Goal: Task Accomplishment & Management: Complete application form

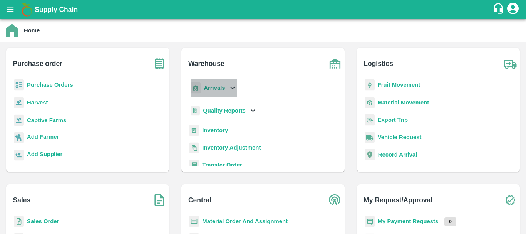
click at [230, 90] on icon at bounding box center [232, 88] width 8 height 8
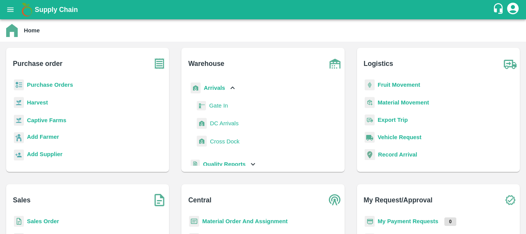
click at [222, 120] on span "DC Arrivals" at bounding box center [224, 123] width 28 height 8
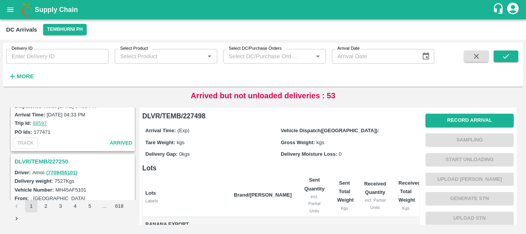
scroll to position [2426, 0]
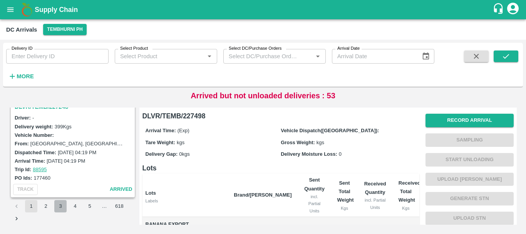
click at [60, 204] on button "3" at bounding box center [60, 206] width 12 height 12
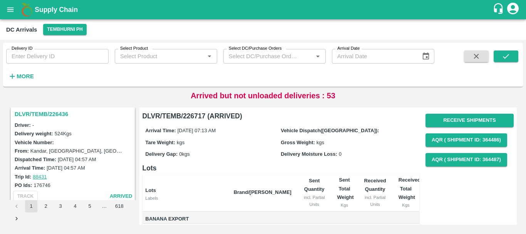
scroll to position [1170, 0]
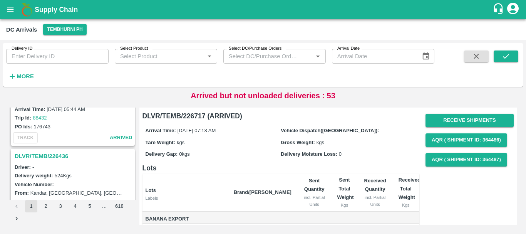
click at [61, 158] on h3 "DLVR/TEMB/226436" at bounding box center [74, 156] width 119 height 10
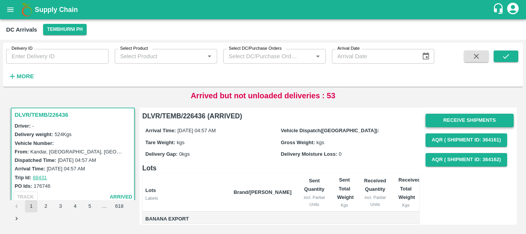
click at [450, 121] on button "Receive Shipments" at bounding box center [469, 120] width 88 height 13
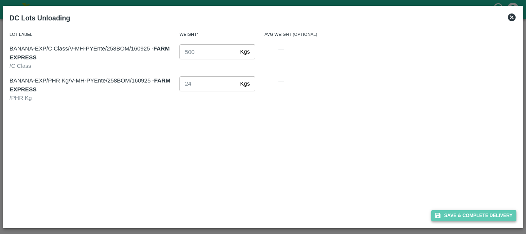
click at [446, 212] on button "Save & Complete Delivery" at bounding box center [473, 215] width 85 height 11
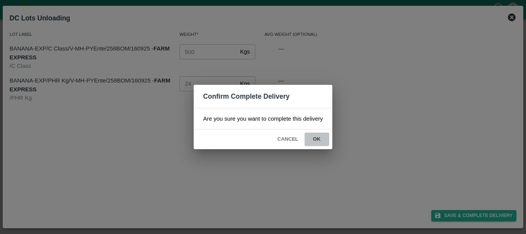
click at [316, 140] on button "ok" at bounding box center [317, 138] width 25 height 13
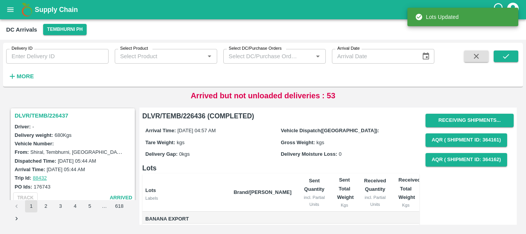
scroll to position [1109, 0]
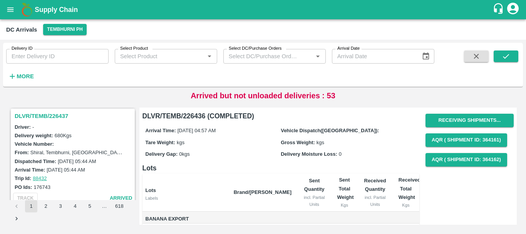
click at [58, 118] on h3 "DLVR/TEMB/226437" at bounding box center [74, 116] width 119 height 10
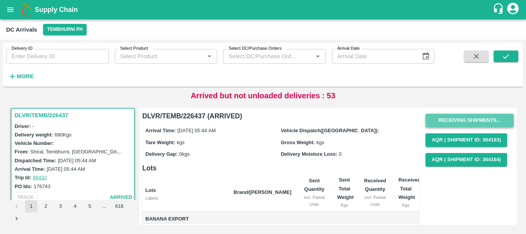
click at [445, 117] on button "Receiving Shipments..." at bounding box center [469, 120] width 88 height 13
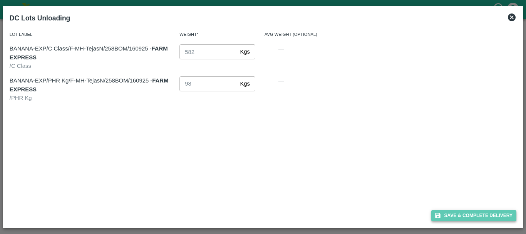
click at [464, 211] on button "Save & Complete Delivery" at bounding box center [473, 215] width 85 height 11
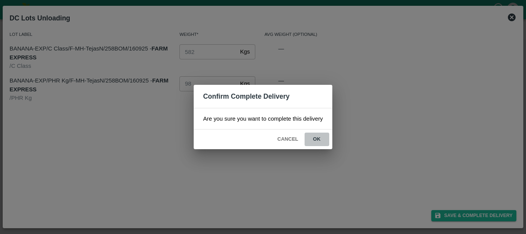
click at [317, 138] on button "ok" at bounding box center [317, 138] width 25 height 13
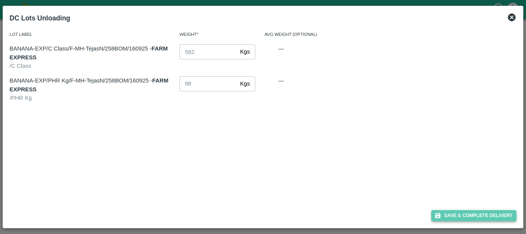
click at [466, 210] on button "Save & Complete Delivery" at bounding box center [473, 215] width 85 height 11
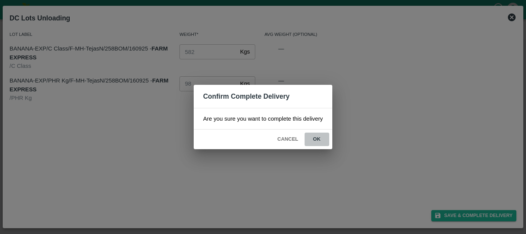
click at [320, 142] on button "ok" at bounding box center [317, 138] width 25 height 13
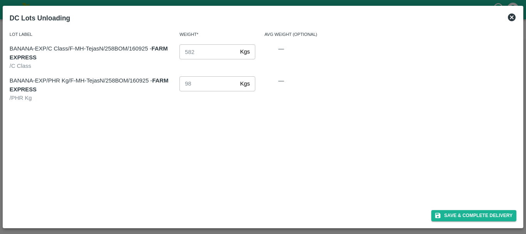
click at [510, 15] on icon at bounding box center [512, 17] width 8 height 8
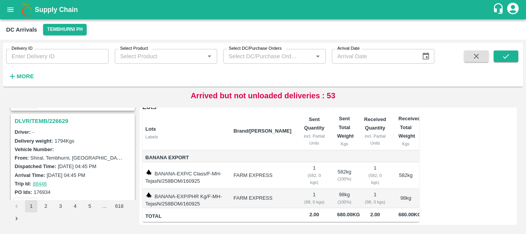
click at [56, 119] on h3 "DLVR/TEMB/226629" at bounding box center [74, 121] width 119 height 10
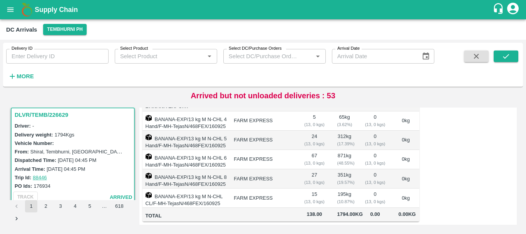
click at [202, 169] on td "BANANA-EXP/13 kg M N-CHL 8 Hand/F-MH-TejasN/468FEX/160925" at bounding box center [184, 178] width 85 height 19
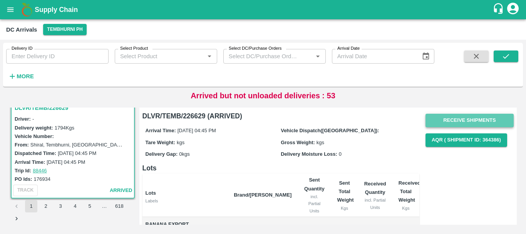
click at [438, 123] on button "Receive Shipments" at bounding box center [469, 120] width 88 height 13
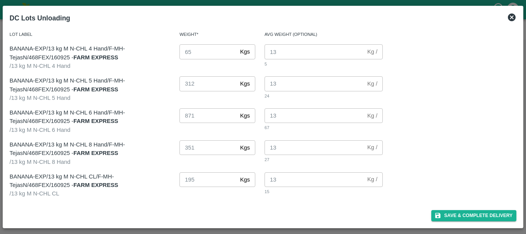
click at [510, 19] on icon at bounding box center [512, 17] width 8 height 8
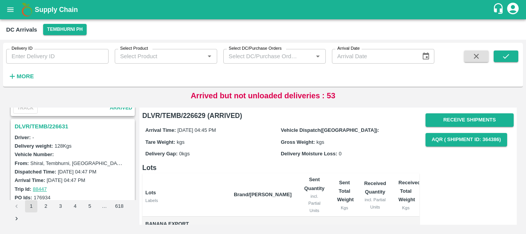
click at [55, 124] on h3 "DLVR/TEMB/226631" at bounding box center [74, 126] width 119 height 10
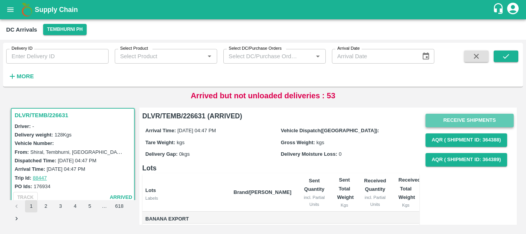
click at [433, 119] on button "Receive Shipments" at bounding box center [469, 120] width 88 height 13
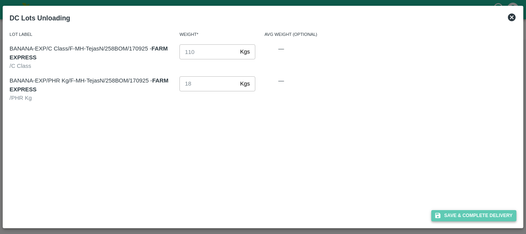
click at [456, 211] on button "Save & Complete Delivery" at bounding box center [473, 215] width 85 height 11
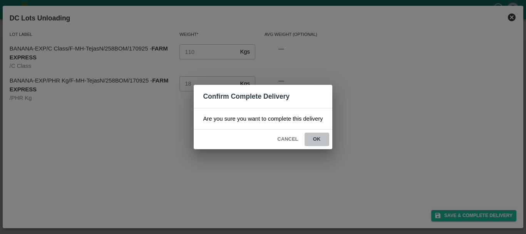
click at [315, 142] on button "ok" at bounding box center [317, 138] width 25 height 13
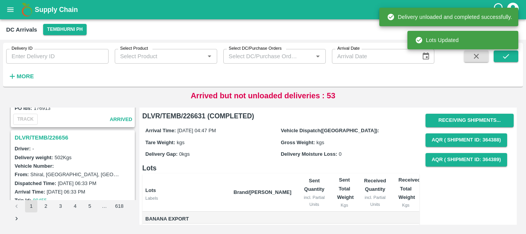
click at [56, 139] on h3 "DLVR/TEMB/226656" at bounding box center [74, 137] width 119 height 10
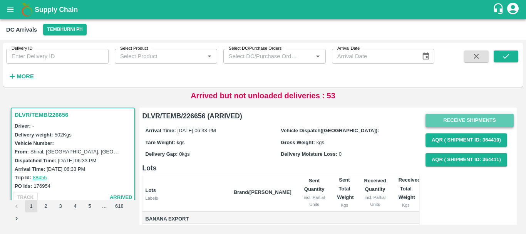
click at [444, 119] on button "Receive Shipments" at bounding box center [469, 120] width 88 height 13
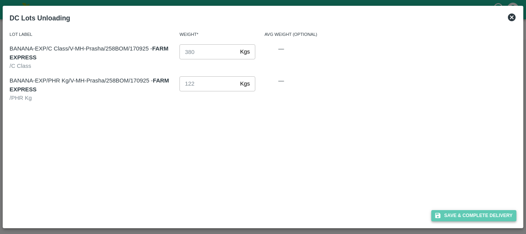
click at [449, 214] on button "Save & Complete Delivery" at bounding box center [473, 215] width 85 height 11
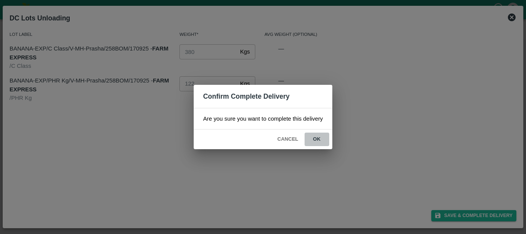
click at [321, 144] on button "ok" at bounding box center [317, 138] width 25 height 13
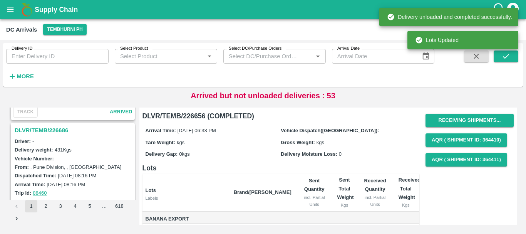
click at [54, 128] on h3 "DLVR/TEMB/226686" at bounding box center [74, 130] width 119 height 10
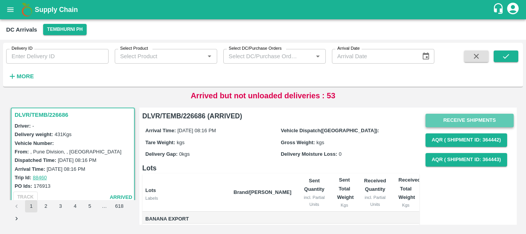
click at [441, 118] on button "Receive Shipments" at bounding box center [469, 120] width 88 height 13
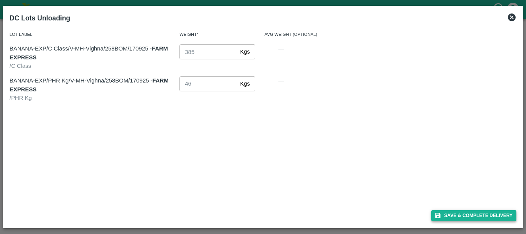
click at [479, 214] on button "Save & Complete Delivery" at bounding box center [473, 215] width 85 height 11
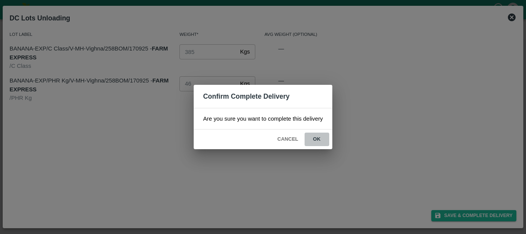
click at [320, 142] on button "ok" at bounding box center [317, 138] width 25 height 13
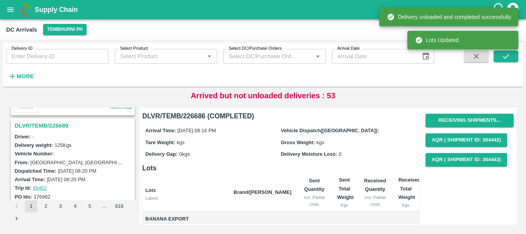
scroll to position [596, 0]
click at [60, 124] on h3 "DLVR/TEMB/226689" at bounding box center [74, 126] width 119 height 10
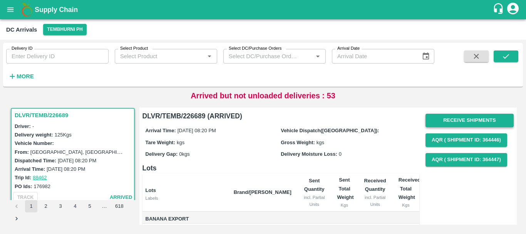
scroll to position [0, 0]
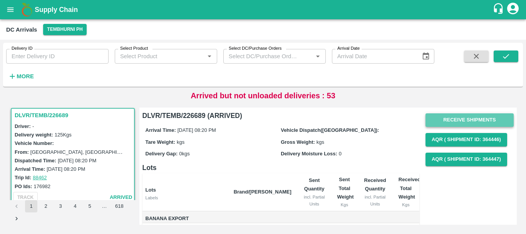
click at [449, 121] on button "Receive Shipments" at bounding box center [469, 119] width 88 height 13
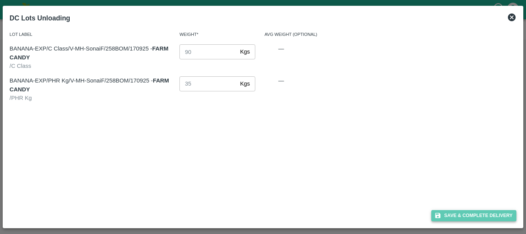
click at [439, 216] on icon "button" at bounding box center [437, 215] width 5 height 5
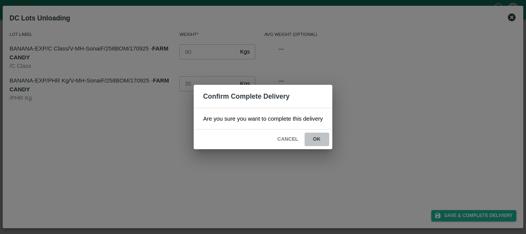
click at [313, 143] on button "ok" at bounding box center [317, 138] width 25 height 13
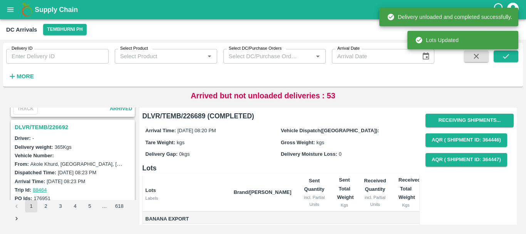
scroll to position [494, 0]
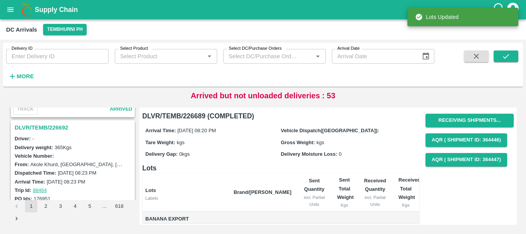
click at [59, 125] on h3 "DLVR/TEMB/226692" at bounding box center [74, 127] width 119 height 10
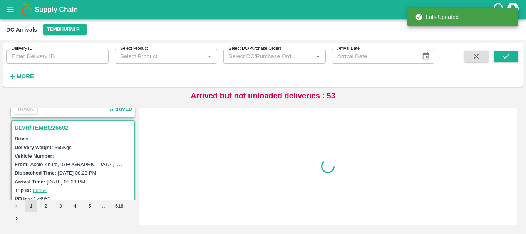
scroll to position [506, 0]
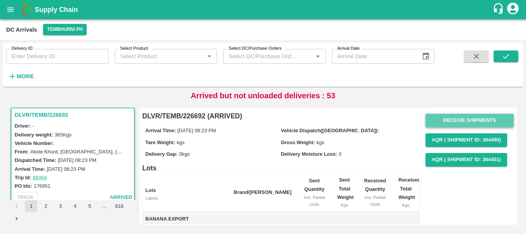
click at [460, 117] on button "Receive Shipments" at bounding box center [469, 120] width 88 height 13
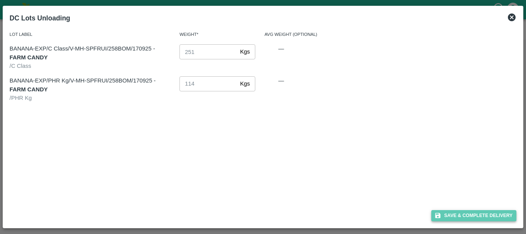
click at [441, 214] on icon "button" at bounding box center [437, 215] width 7 height 7
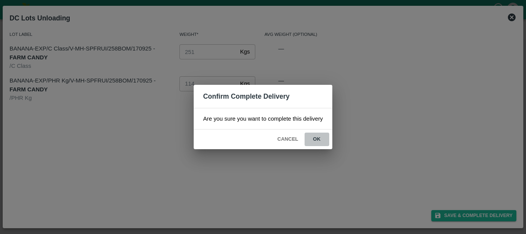
click at [320, 141] on button "ok" at bounding box center [317, 138] width 25 height 13
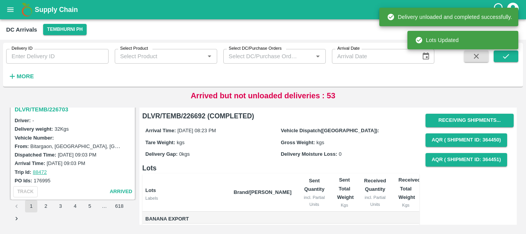
scroll to position [377, 0]
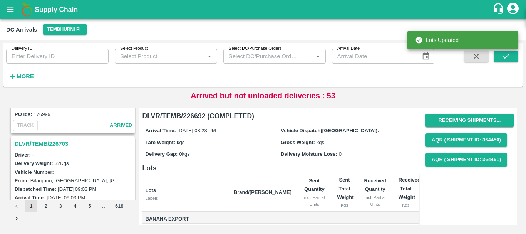
click at [67, 137] on div "DLVR/TEMB/226703" at bounding box center [73, 143] width 122 height 13
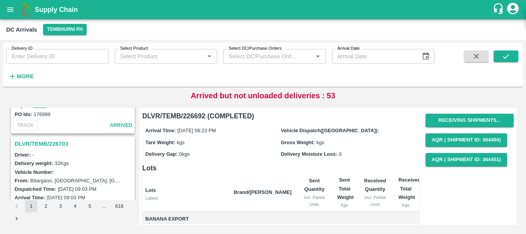
click at [66, 141] on h3 "DLVR/TEMB/226703" at bounding box center [74, 144] width 119 height 10
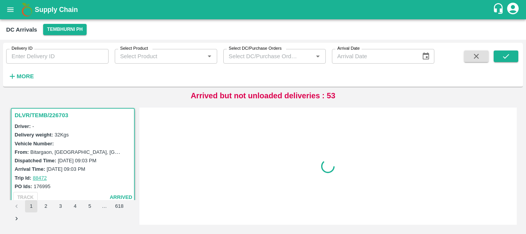
scroll to position [406, 0]
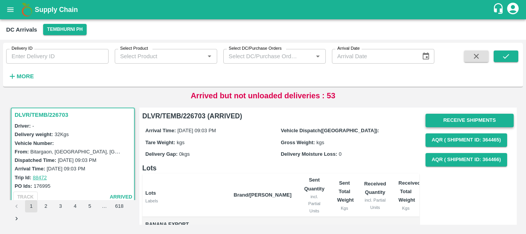
click at [453, 122] on button "Receive Shipments" at bounding box center [469, 120] width 88 height 13
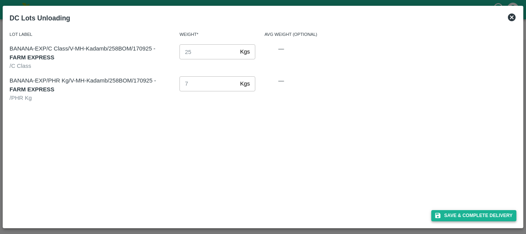
click at [458, 212] on button "Save & Complete Delivery" at bounding box center [473, 215] width 85 height 11
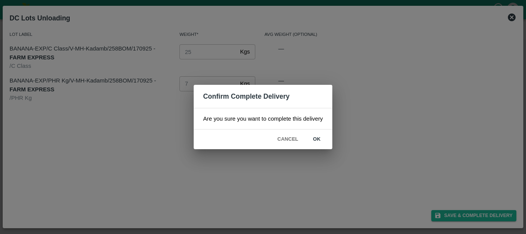
click at [314, 140] on button "ok" at bounding box center [317, 138] width 25 height 13
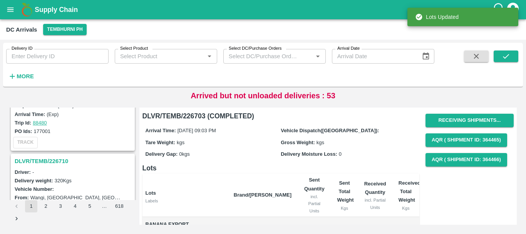
scroll to position [259, 0]
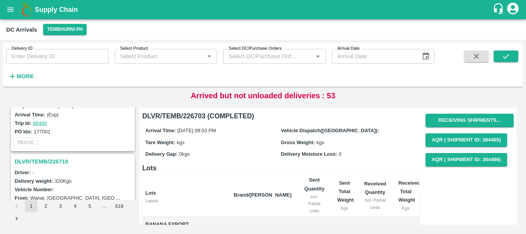
click at [63, 159] on h3 "DLVR/TEMB/226710" at bounding box center [74, 161] width 119 height 10
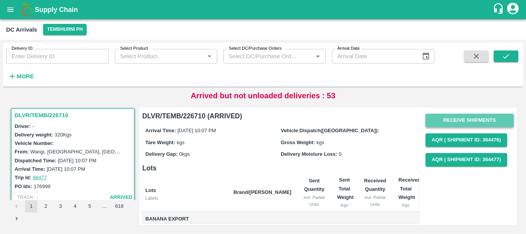
click at [437, 123] on button "Receive Shipments" at bounding box center [469, 120] width 88 height 13
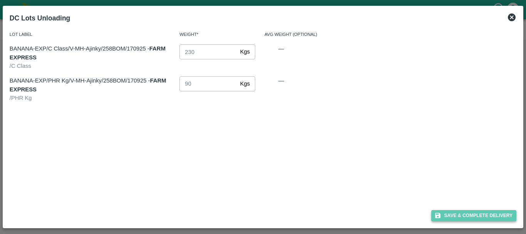
click at [441, 211] on button "Save & Complete Delivery" at bounding box center [473, 215] width 85 height 11
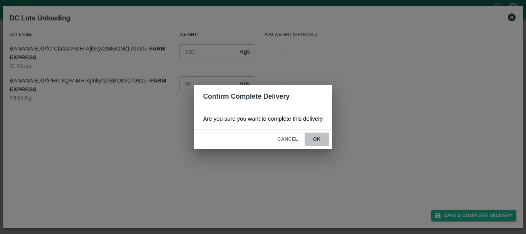
click at [314, 141] on button "ok" at bounding box center [317, 138] width 25 height 13
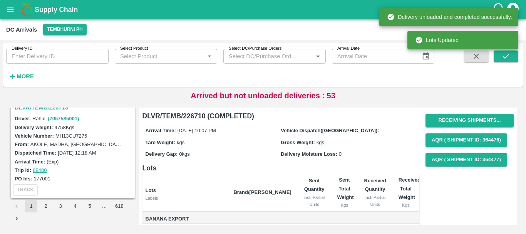
scroll to position [188, 0]
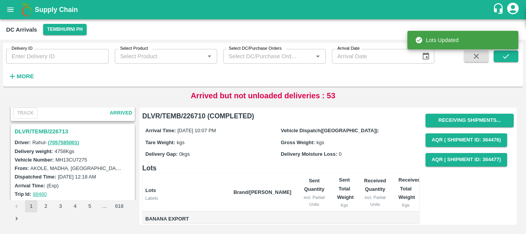
click at [53, 130] on h3 "DLVR/TEMB/226713" at bounding box center [74, 131] width 119 height 10
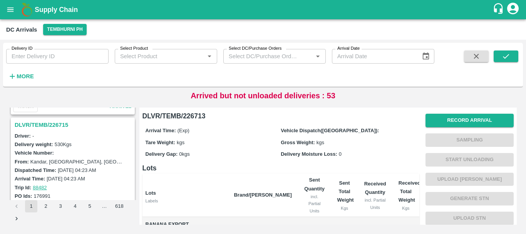
click at [60, 122] on h3 "DLVR/TEMB/226715" at bounding box center [74, 125] width 119 height 10
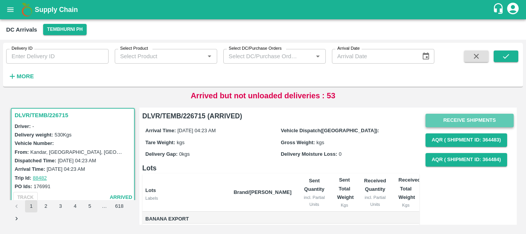
click at [449, 119] on button "Receive Shipments" at bounding box center [469, 120] width 88 height 13
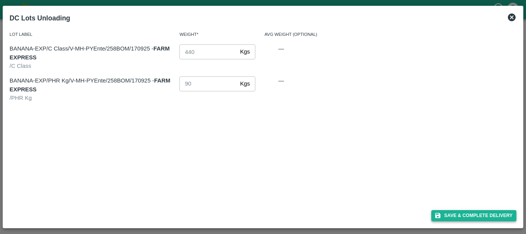
click at [453, 211] on button "Save & Complete Delivery" at bounding box center [473, 215] width 85 height 11
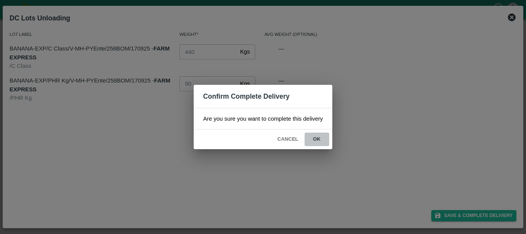
click at [310, 142] on button "ok" at bounding box center [317, 138] width 25 height 13
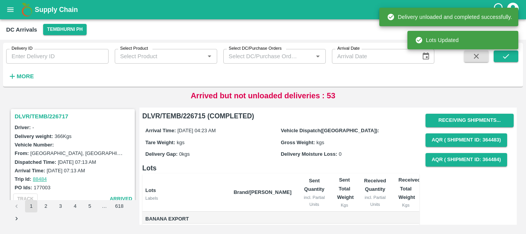
click at [52, 118] on h3 "DLVR/TEMB/226717" at bounding box center [74, 116] width 119 height 10
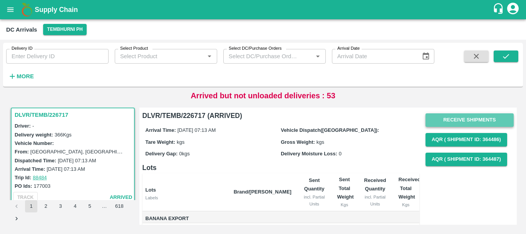
click at [444, 120] on button "Receive Shipments" at bounding box center [469, 119] width 88 height 13
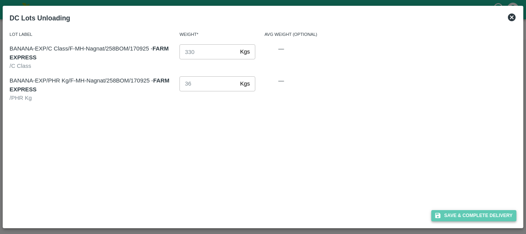
click at [451, 212] on button "Save & Complete Delivery" at bounding box center [473, 215] width 85 height 11
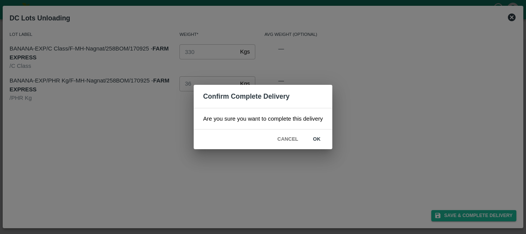
click at [319, 140] on button "ok" at bounding box center [317, 138] width 25 height 13
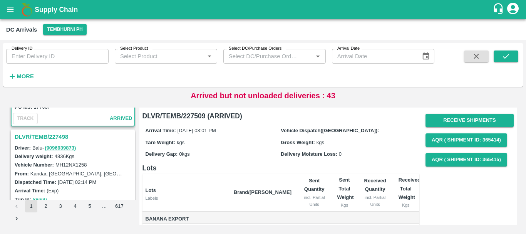
scroll to position [88, 0]
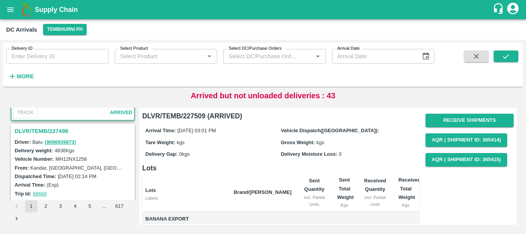
click at [52, 131] on h3 "DLVR/TEMB/227498" at bounding box center [74, 131] width 119 height 10
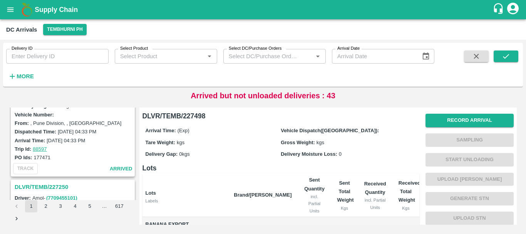
scroll to position [2426, 0]
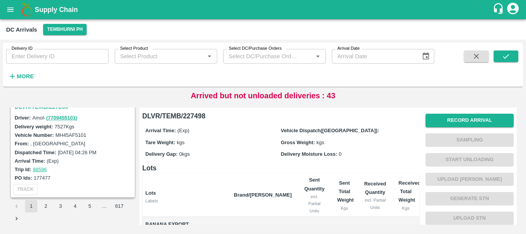
click at [61, 204] on button "3" at bounding box center [60, 206] width 12 height 12
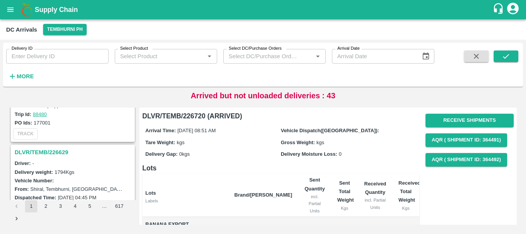
scroll to position [167, 0]
click at [63, 147] on h3 "DLVR/TEMB/226629" at bounding box center [74, 152] width 119 height 10
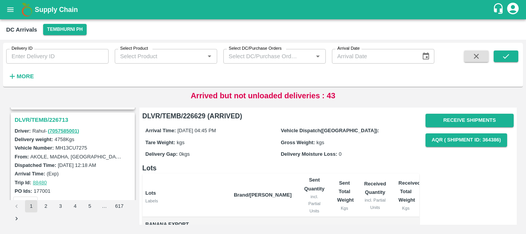
scroll to position [76, 0]
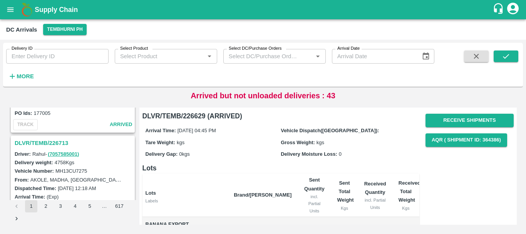
click at [63, 141] on h3 "DLVR/TEMB/226713" at bounding box center [74, 143] width 119 height 10
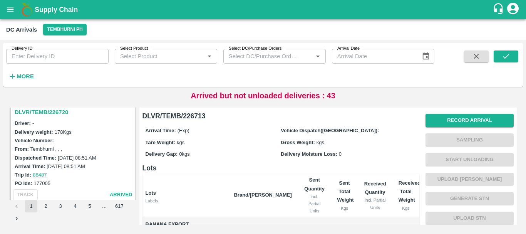
scroll to position [5, 0]
click at [50, 113] on h3 "DLVR/TEMB/226720" at bounding box center [74, 112] width 119 height 10
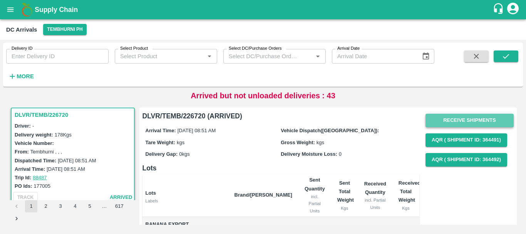
click at [438, 122] on button "Receive Shipments" at bounding box center [469, 120] width 88 height 13
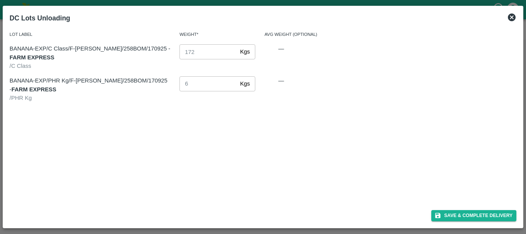
click at [449, 209] on div "Save & Complete Delivery" at bounding box center [263, 214] width 513 height 20
click at [434, 210] on button "Save & Complete Delivery" at bounding box center [473, 215] width 85 height 11
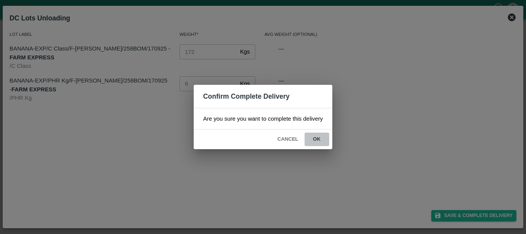
click at [316, 135] on button "ok" at bounding box center [317, 138] width 25 height 13
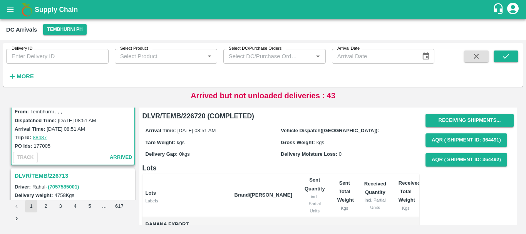
scroll to position [10, 0]
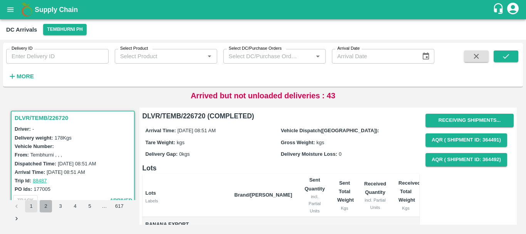
click at [47, 204] on button "2" at bounding box center [46, 206] width 12 height 12
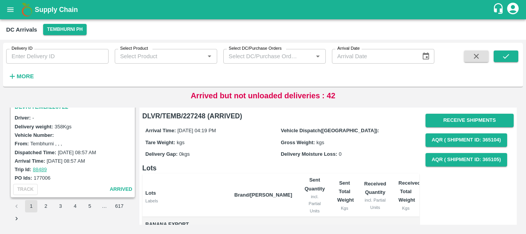
scroll to position [2375, 0]
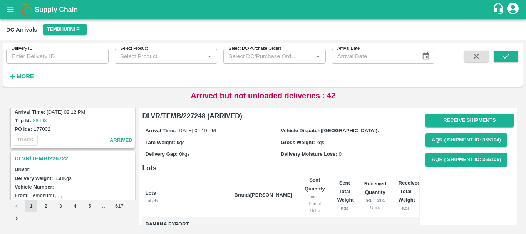
click at [57, 156] on h3 "DLVR/TEMB/226722" at bounding box center [74, 158] width 119 height 10
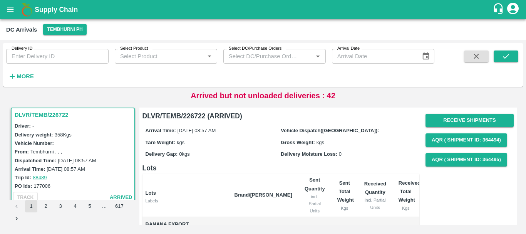
scroll to position [73, 0]
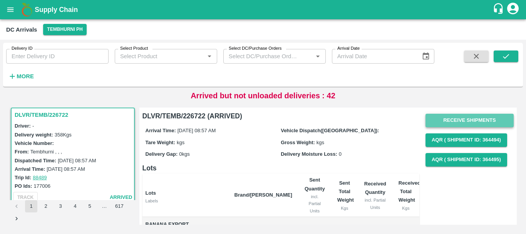
click at [442, 119] on button "Receive Shipments" at bounding box center [469, 120] width 88 height 13
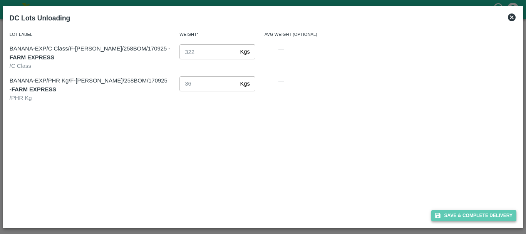
click at [455, 215] on button "Save & Complete Delivery" at bounding box center [473, 215] width 85 height 11
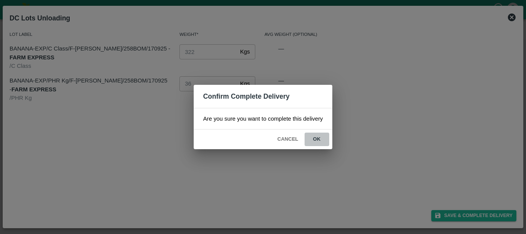
click at [320, 136] on button "ok" at bounding box center [317, 138] width 25 height 13
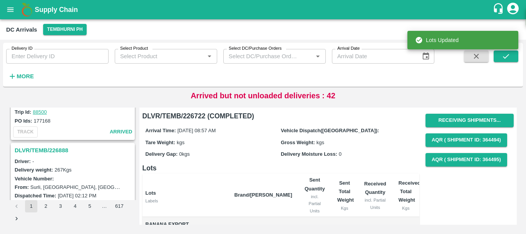
click at [58, 150] on h3 "DLVR/TEMB/226888" at bounding box center [74, 150] width 119 height 10
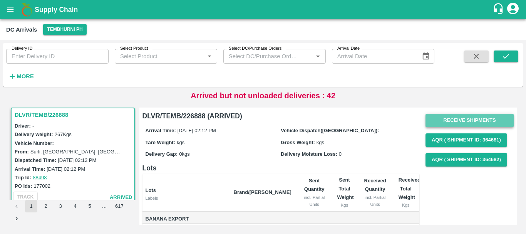
click at [471, 119] on button "Receive Shipments" at bounding box center [469, 120] width 88 height 13
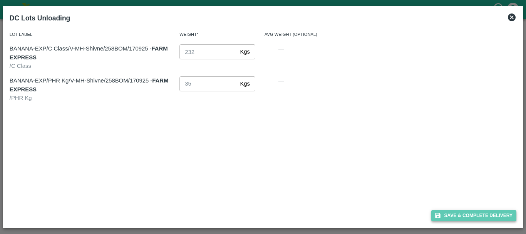
click at [451, 213] on button "Save & Complete Delivery" at bounding box center [473, 215] width 85 height 11
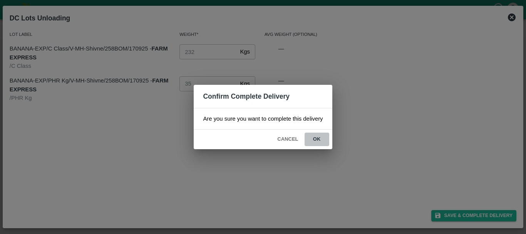
click at [312, 141] on button "ok" at bounding box center [317, 138] width 25 height 13
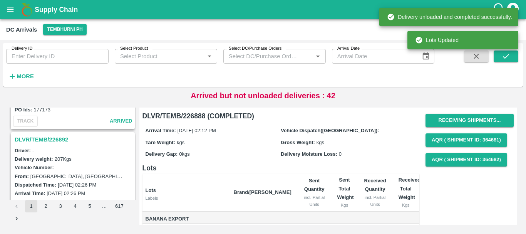
click at [60, 137] on h3 "DLVR/TEMB/226892" at bounding box center [74, 139] width 119 height 10
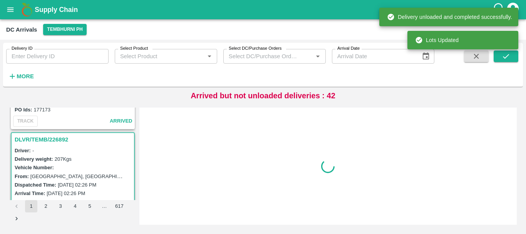
scroll to position [2217, 0]
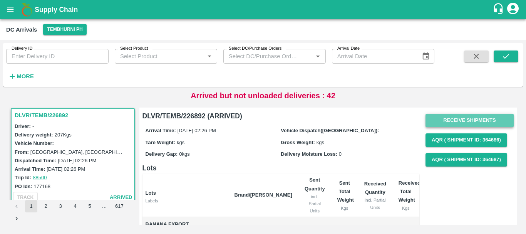
click at [430, 123] on button "Receive Shipments" at bounding box center [469, 120] width 88 height 13
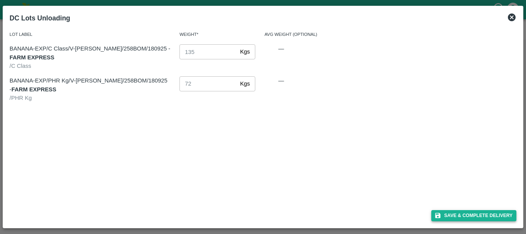
click at [455, 212] on button "Save & Complete Delivery" at bounding box center [473, 215] width 85 height 11
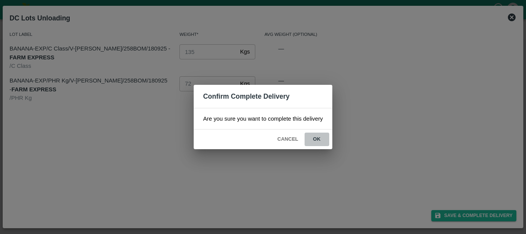
click at [322, 140] on button "ok" at bounding box center [317, 138] width 25 height 13
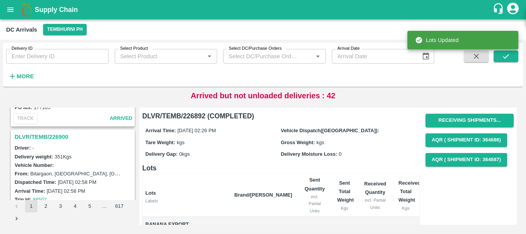
click at [65, 131] on div "DLVR/TEMB/226900" at bounding box center [73, 136] width 122 height 13
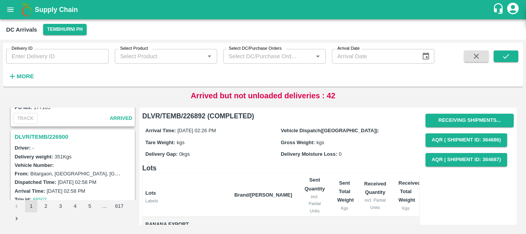
click at [65, 134] on h3 "DLVR/TEMB/226900" at bounding box center [74, 137] width 119 height 10
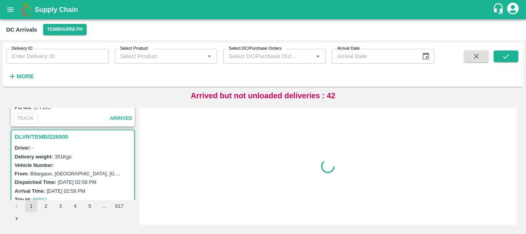
scroll to position [2117, 0]
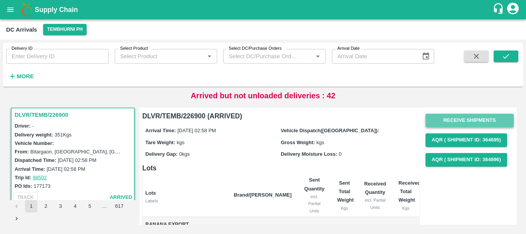
click at [452, 118] on button "Receive Shipments" at bounding box center [469, 120] width 88 height 13
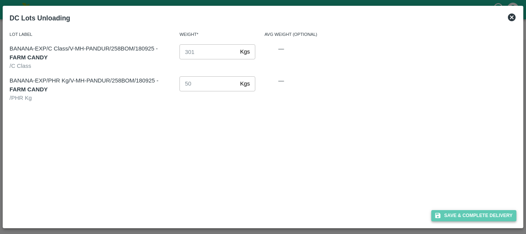
click at [448, 215] on button "Save & Complete Delivery" at bounding box center [473, 215] width 85 height 11
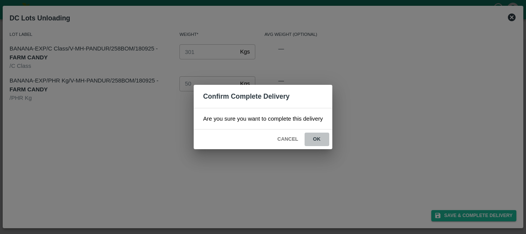
click at [322, 136] on button "ok" at bounding box center [317, 138] width 25 height 13
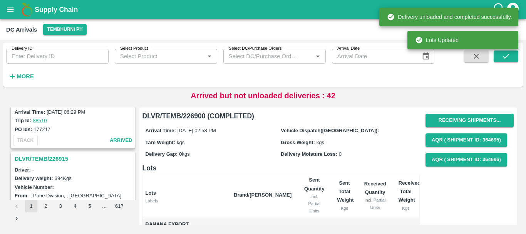
scroll to position [1971, 0]
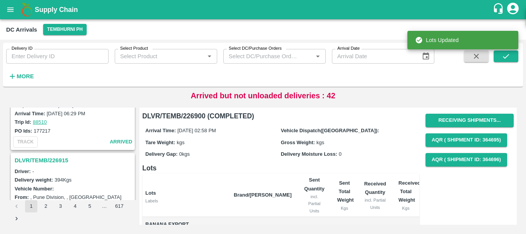
click at [64, 158] on h3 "DLVR/TEMB/226915" at bounding box center [74, 160] width 119 height 10
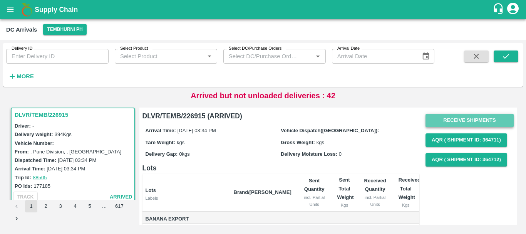
click at [436, 116] on button "Receive Shipments" at bounding box center [469, 120] width 88 height 13
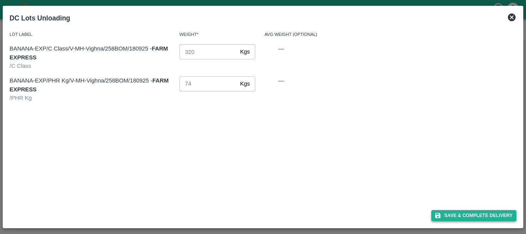
drag, startPoint x: 453, startPoint y: 206, endPoint x: 454, endPoint y: 211, distance: 4.3
click at [454, 211] on div "Save & Complete Delivery" at bounding box center [263, 214] width 513 height 20
click at [454, 211] on button "Save & Complete Delivery" at bounding box center [473, 215] width 85 height 11
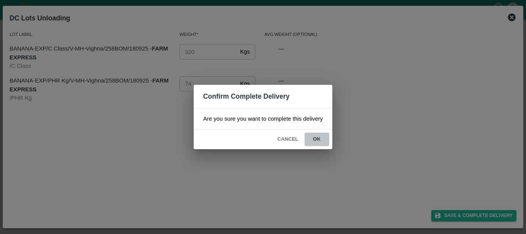
click at [320, 144] on button "ok" at bounding box center [317, 138] width 25 height 13
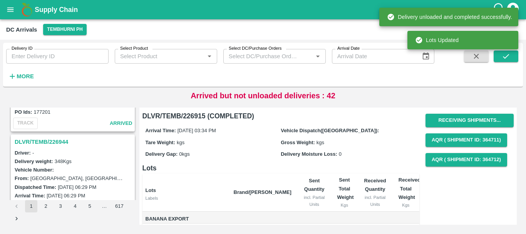
scroll to position [1888, 0]
click at [47, 139] on h3 "DLVR/TEMB/226944" at bounding box center [74, 142] width 119 height 10
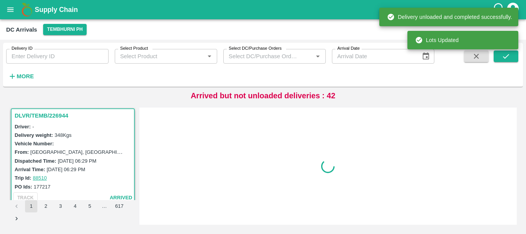
scroll to position [1915, 0]
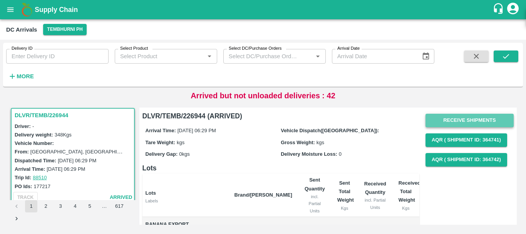
click at [436, 125] on button "Receive Shipments" at bounding box center [469, 120] width 88 height 13
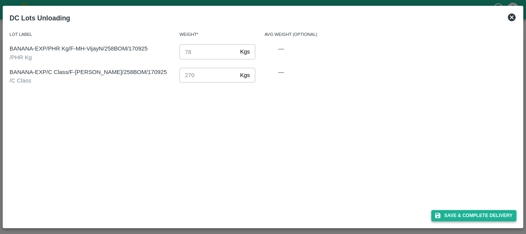
click at [441, 215] on icon "button" at bounding box center [437, 215] width 7 height 7
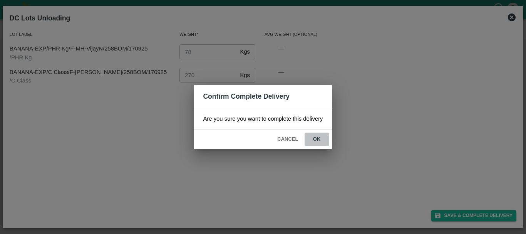
click at [323, 141] on button "ok" at bounding box center [317, 138] width 25 height 13
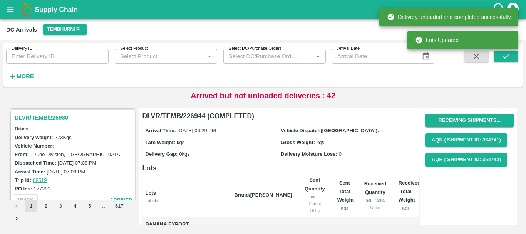
scroll to position [1778, 0]
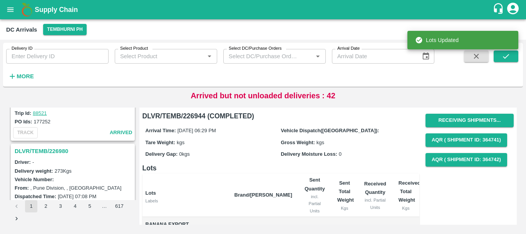
click at [58, 151] on h3 "DLVR/TEMB/226980" at bounding box center [74, 151] width 119 height 10
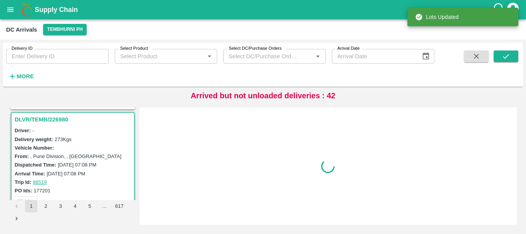
scroll to position [1815, 0]
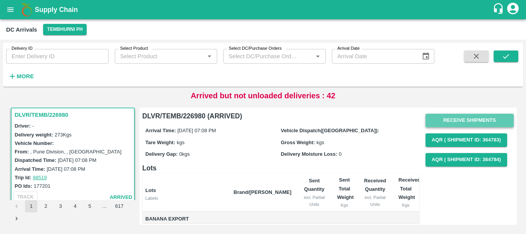
click at [433, 122] on button "Receive Shipments" at bounding box center [469, 120] width 88 height 13
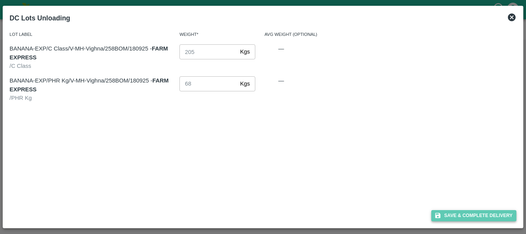
click at [450, 211] on button "Save & Complete Delivery" at bounding box center [473, 215] width 85 height 11
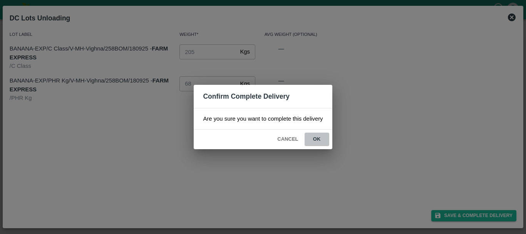
click at [321, 139] on button "ok" at bounding box center [317, 138] width 25 height 13
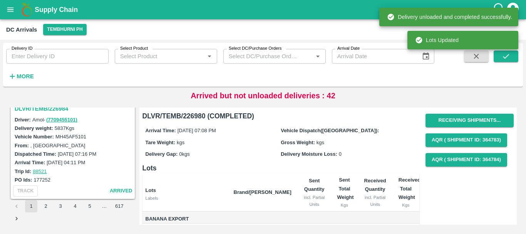
click at [71, 157] on div "Dispatched Time: 18 Sep 2025, 07:16 PM" at bounding box center [74, 153] width 119 height 8
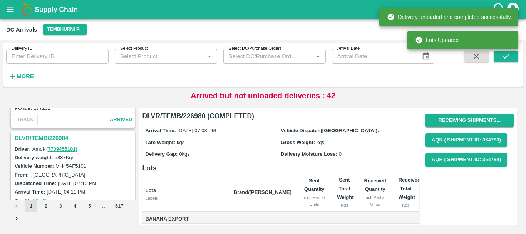
scroll to position [1691, 0]
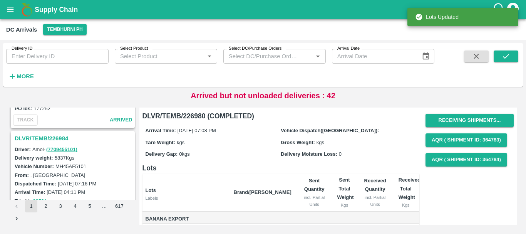
click at [50, 138] on h3 "DLVR/TEMB/226984" at bounding box center [74, 138] width 119 height 10
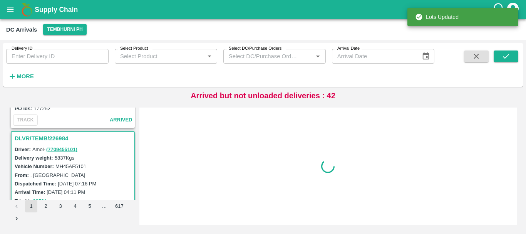
scroll to position [1714, 0]
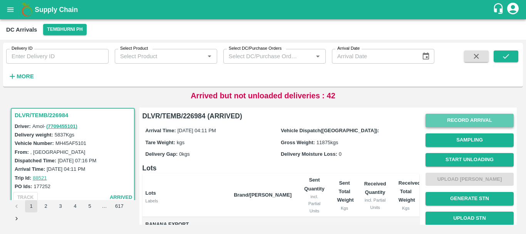
click at [440, 117] on button "Record Arrival" at bounding box center [469, 120] width 88 height 13
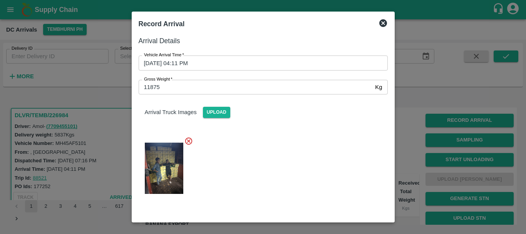
click at [402, 112] on div at bounding box center [263, 117] width 526 height 234
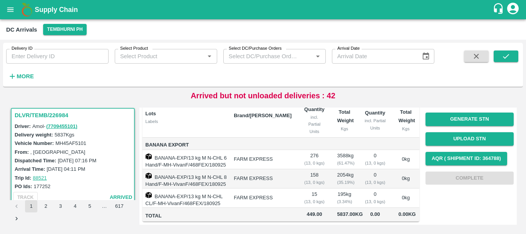
scroll to position [0, 0]
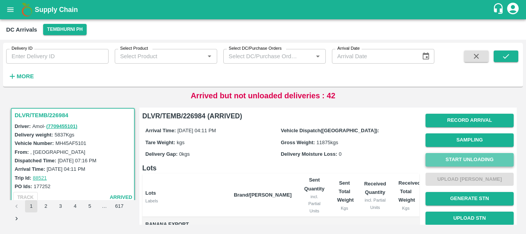
click at [436, 154] on button "Start Unloading" at bounding box center [469, 159] width 88 height 13
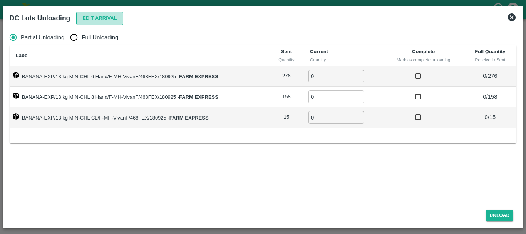
click at [105, 20] on button "Edit Arrival" at bounding box center [99, 18] width 47 height 13
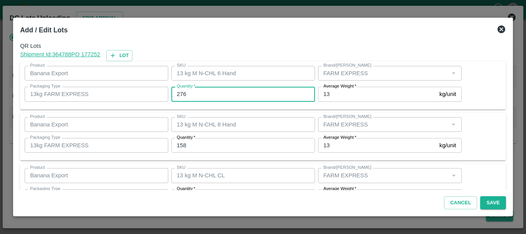
click at [208, 90] on input "276" at bounding box center [243, 94] width 144 height 15
click at [211, 93] on input "276" at bounding box center [243, 94] width 144 height 15
type input "2"
type input "14"
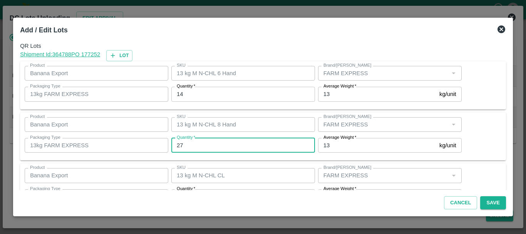
type input "27"
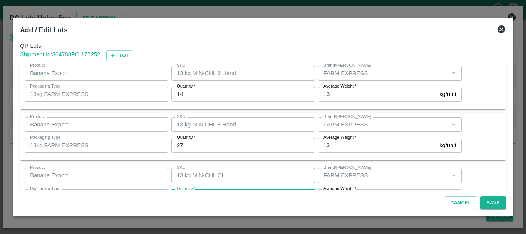
scroll to position [14, 0]
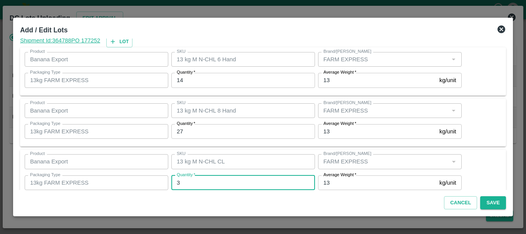
type input "3"
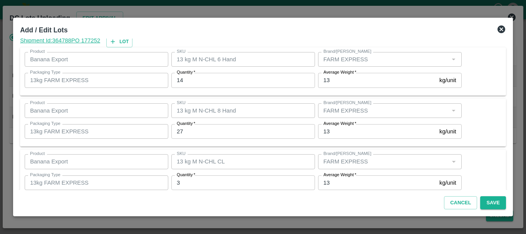
click at [274, 154] on div "SKU 13 kg M N-CHL CL SKU" at bounding box center [241, 161] width 147 height 21
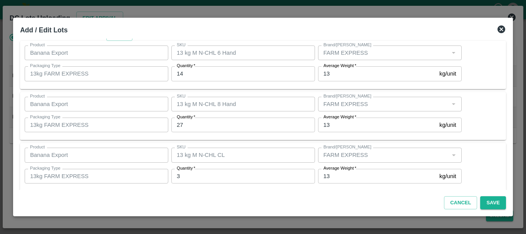
scroll to position [0, 0]
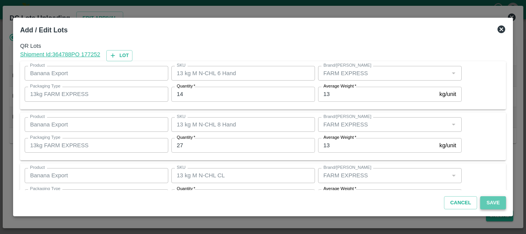
click at [483, 199] on button "Save" at bounding box center [492, 202] width 25 height 13
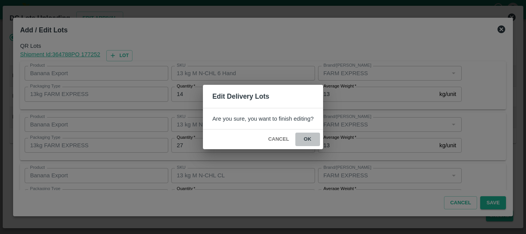
click at [301, 137] on button "ok" at bounding box center [307, 138] width 25 height 13
click at [301, 137] on span "ok" at bounding box center [307, 138] width 25 height 13
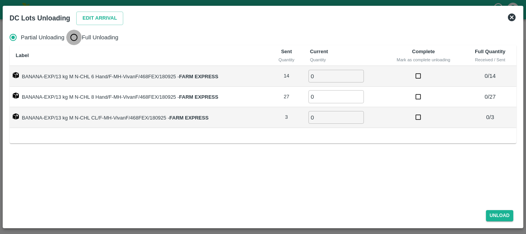
click at [71, 35] on input "Full Unloading" at bounding box center [73, 37] width 15 height 15
radio input "true"
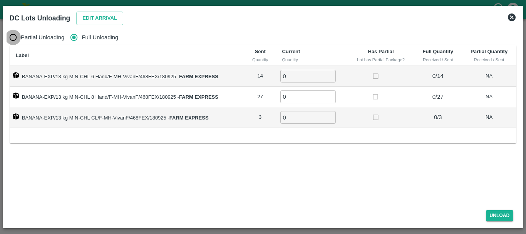
click at [19, 36] on input "Partial Unloading" at bounding box center [12, 37] width 15 height 15
radio input "true"
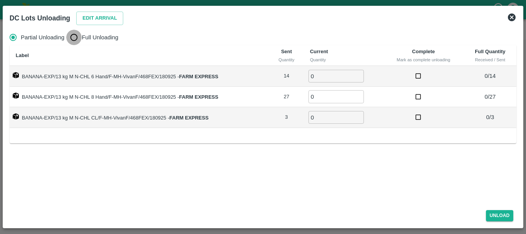
click at [74, 36] on input "Full Unloading" at bounding box center [73, 37] width 15 height 15
radio input "true"
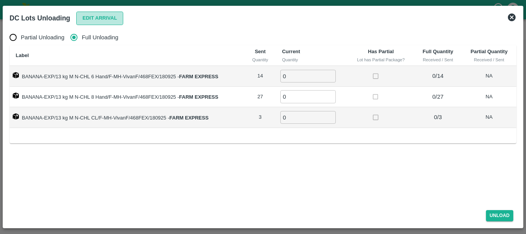
click at [95, 19] on button "Edit Arrival" at bounding box center [99, 18] width 47 height 13
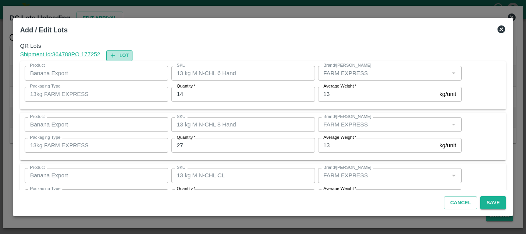
click at [127, 51] on button "Lot" at bounding box center [119, 55] width 26 height 11
type input "13 kg M N-CHL 6 Hand"
type input "14"
type input "13 kg M N-CHL 8 Hand"
type input "27"
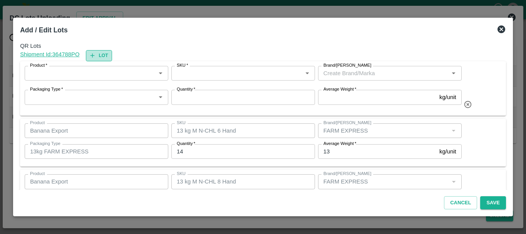
click at [101, 55] on button "Lot" at bounding box center [99, 55] width 26 height 11
type input "13 kg M N-CHL 6 Hand"
type input "14"
type input "13 kg M N-CHL 8 Hand"
type input "27"
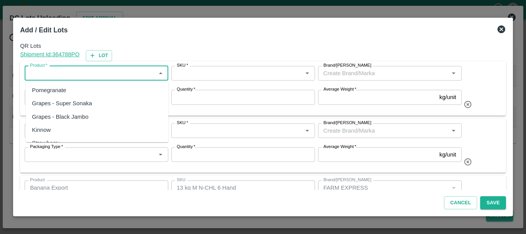
click at [53, 73] on input "Product   *" at bounding box center [90, 73] width 126 height 10
click at [59, 89] on div "Banana Export" at bounding box center [51, 90] width 38 height 8
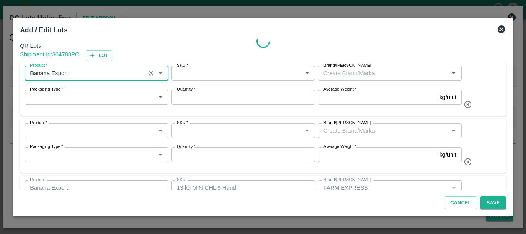
type input "Banana Export"
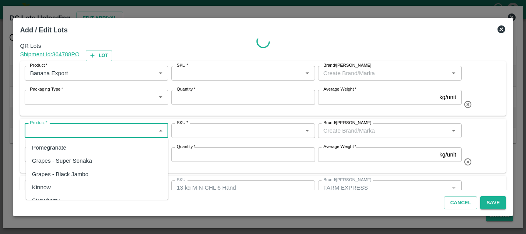
click at [61, 132] on input "Product   *" at bounding box center [90, 131] width 126 height 10
click at [64, 142] on div "Banana Export" at bounding box center [97, 147] width 142 height 13
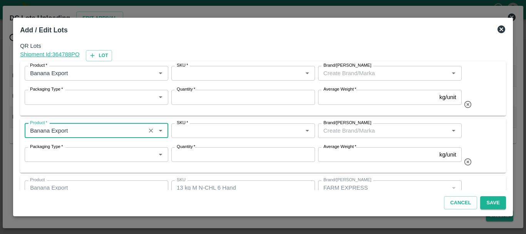
type input "Banana Export"
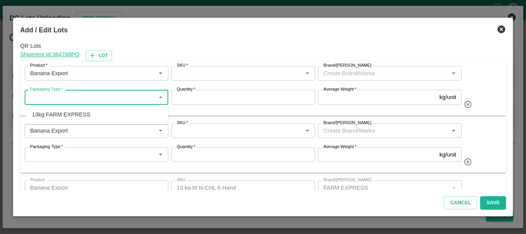
click at [68, 94] on input "Packaging Type   *" at bounding box center [90, 97] width 126 height 10
click at [70, 112] on div "13kg FARM EXPRESS" at bounding box center [61, 114] width 59 height 8
type input "13kg FARM EXPRESS"
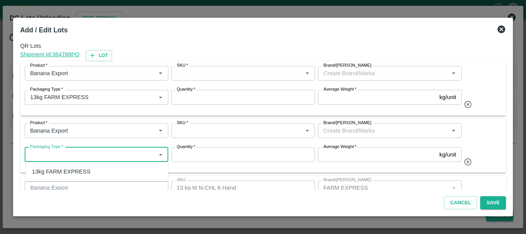
click at [75, 151] on input "Packaging Type   *" at bounding box center [90, 154] width 126 height 10
click at [73, 170] on div "13kg FARM EXPRESS" at bounding box center [61, 171] width 59 height 8
type input "13kg FARM EXPRESS"
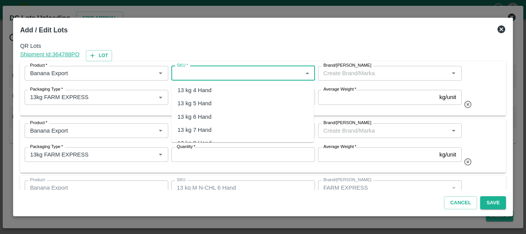
click at [220, 72] on input "SKU   *" at bounding box center [237, 73] width 126 height 10
type input "n"
click at [223, 100] on div "13 kg M N-CHL 6 Hand" at bounding box center [206, 103] width 59 height 8
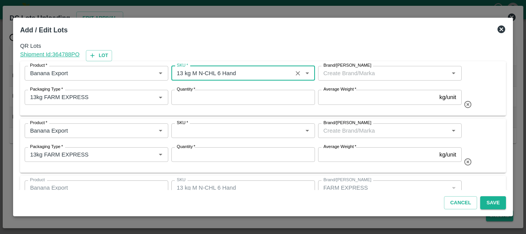
type input "13 kg M N-CHL 6 Hand"
click at [330, 74] on input "Brand/Marka" at bounding box center [383, 73] width 126 height 10
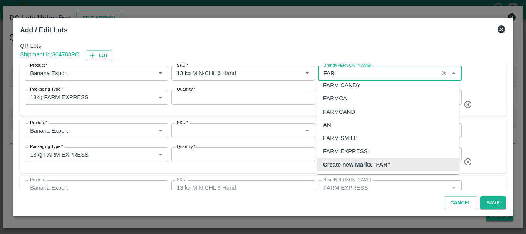
scroll to position [5, 0]
click at [336, 87] on div "FARM CANDY" at bounding box center [341, 85] width 37 height 8
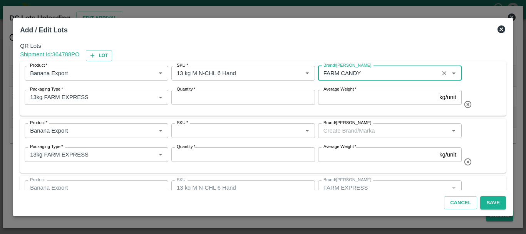
type input "FARM CANDY"
click at [338, 130] on input "Brand/Marka" at bounding box center [383, 131] width 126 height 10
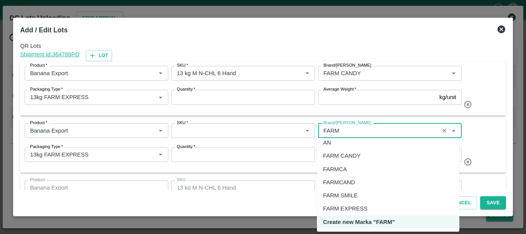
click at [341, 154] on div "FARM CANDY" at bounding box center [341, 155] width 37 height 8
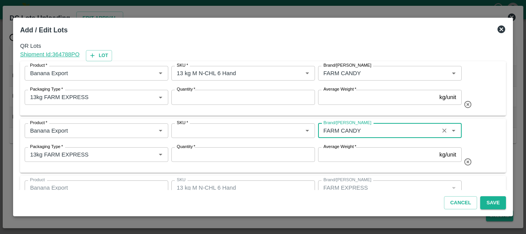
type input "FARM CANDY"
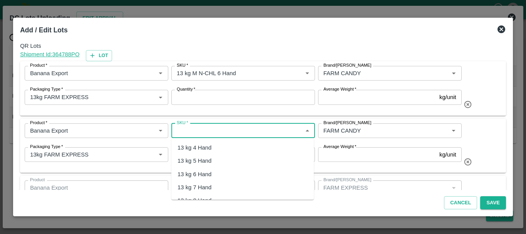
click at [198, 130] on input "SKU   *" at bounding box center [237, 131] width 126 height 10
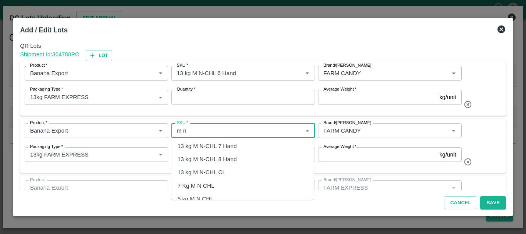
click at [200, 153] on div "13 kg M N-CHL 8 Hand" at bounding box center [242, 158] width 142 height 13
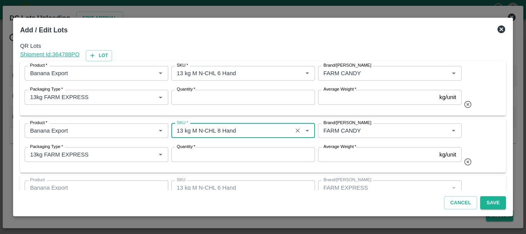
type input "13 kg M N-CHL 8 Hand"
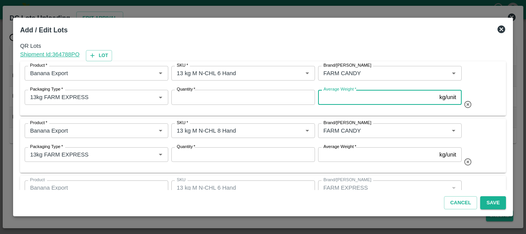
click at [333, 100] on input "Average Weight   *" at bounding box center [377, 97] width 118 height 15
type input "13"
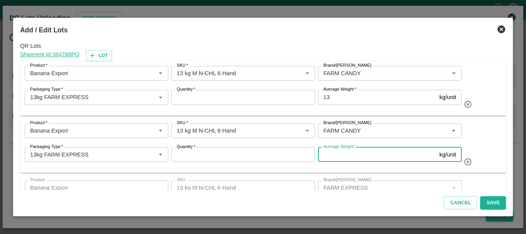
click at [336, 152] on input "Average Weight   *" at bounding box center [377, 154] width 118 height 15
type input "13"
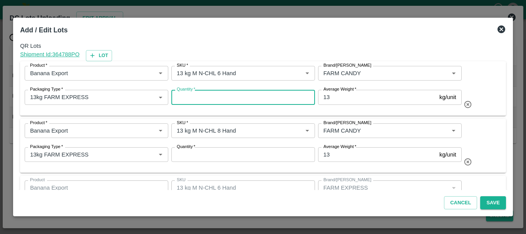
click at [245, 98] on input "Quantity   *" at bounding box center [243, 97] width 144 height 15
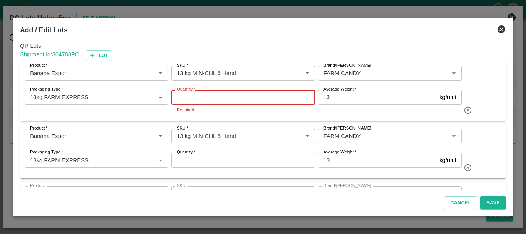
click at [245, 98] on input "Quantity   *" at bounding box center [243, 97] width 144 height 15
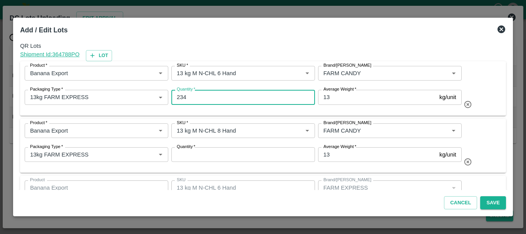
type input "234"
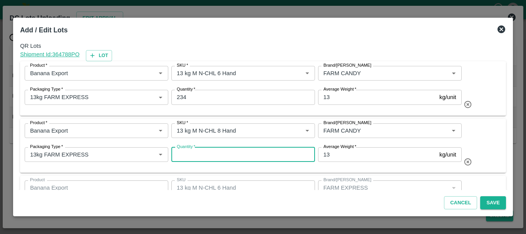
click at [216, 156] on input "Quantity   *" at bounding box center [243, 154] width 144 height 15
type input "160"
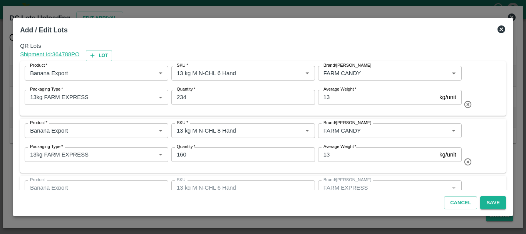
click at [275, 170] on div "Product   * Product   * SKU   * SKU   * Brand/Marka Brand/Marka Packaging Type …" at bounding box center [263, 146] width 486 height 54
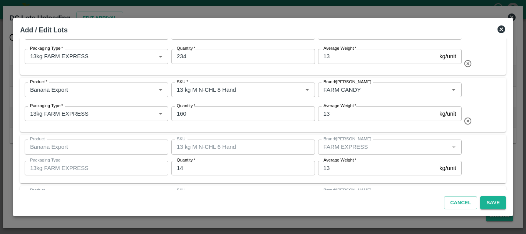
scroll to position [142, 0]
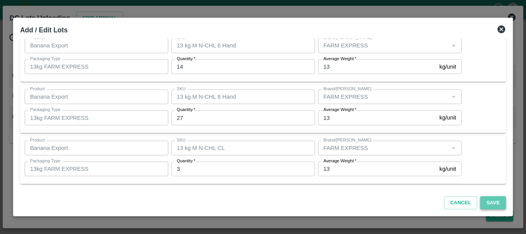
click at [490, 197] on button "Save" at bounding box center [492, 202] width 25 height 13
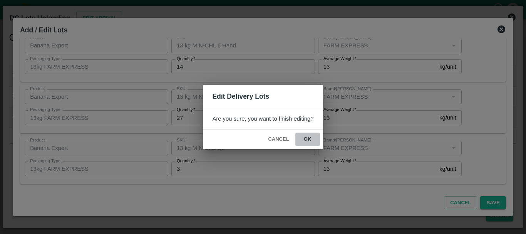
click at [303, 141] on button "ok" at bounding box center [307, 138] width 25 height 13
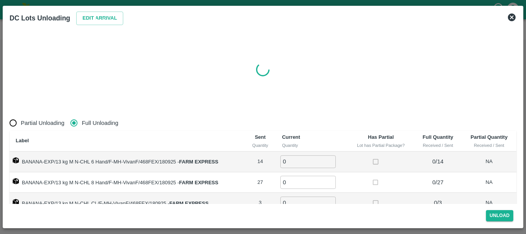
radio input "true"
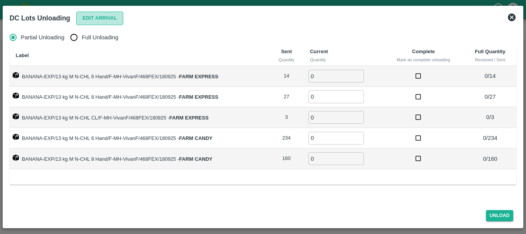
click at [105, 17] on button "Edit Arrival" at bounding box center [99, 18] width 47 height 13
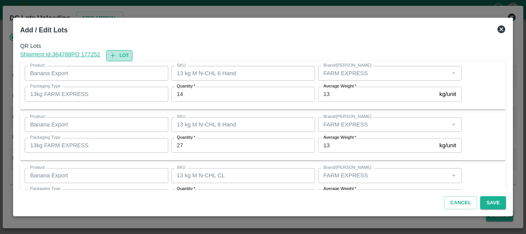
click at [121, 50] on button "Lot" at bounding box center [119, 55] width 26 height 11
type input "13 kg M N-CHL 6 Hand"
type input "14"
type input "13 kg M N-CHL 8 Hand"
type input "27"
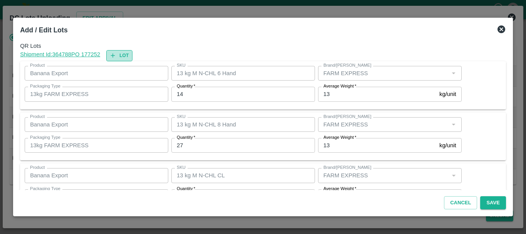
type input "13 kg M N-CHL CL"
type input "FARM EXPRESS"
type input "3"
type input "13 kg M N-CHL 6 Hand"
type input "234"
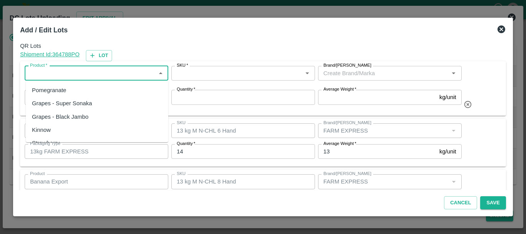
click at [112, 74] on input "Product   *" at bounding box center [90, 73] width 126 height 10
click at [90, 90] on div "Banana Export" at bounding box center [97, 90] width 142 height 13
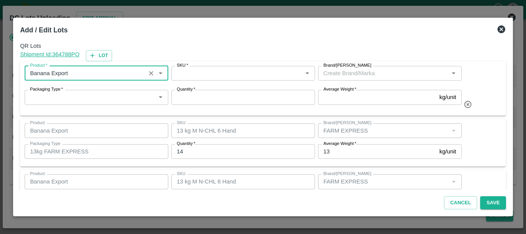
click at [186, 68] on label "SKU   *" at bounding box center [182, 65] width 11 height 6
type input "Banana Export"
click at [186, 68] on input "SKU   *" at bounding box center [237, 73] width 126 height 10
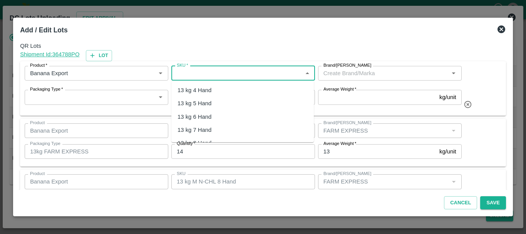
click at [188, 74] on input "SKU   *" at bounding box center [237, 73] width 126 height 10
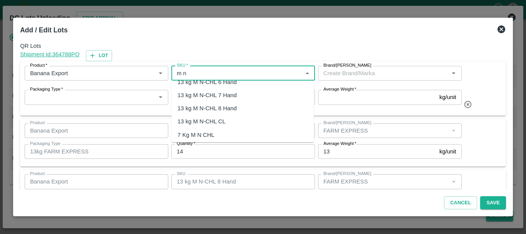
scroll to position [35, 0]
click at [207, 117] on div "13 kg M N-CHL CL" at bounding box center [201, 121] width 48 height 8
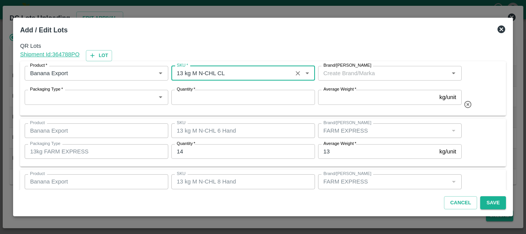
type input "13 kg M N-CHL CL"
click at [332, 74] on input "Brand/Marka" at bounding box center [383, 73] width 126 height 10
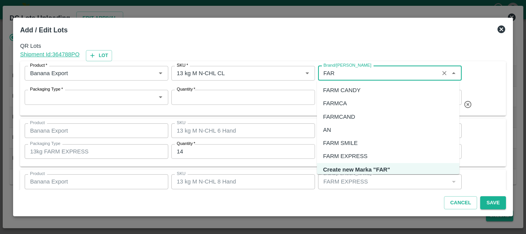
scroll to position [5, 0]
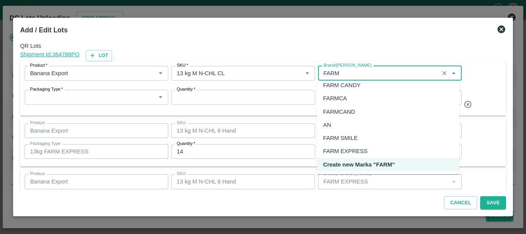
click at [335, 88] on div "FARM CANDY" at bounding box center [341, 85] width 37 height 8
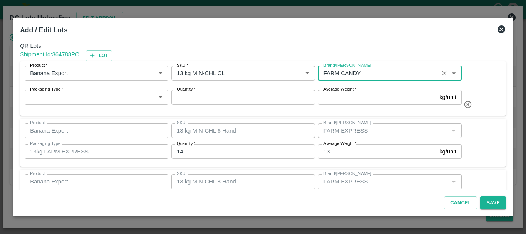
type input "FARM CANDY"
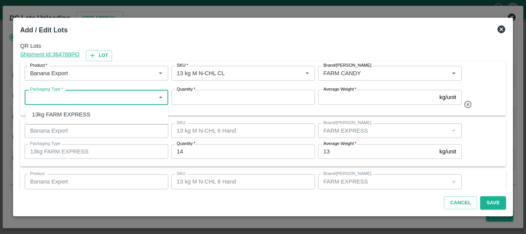
click at [129, 98] on input "Packaging Type   *" at bounding box center [90, 97] width 126 height 10
click at [99, 116] on div "13kg FARM EXPRESS" at bounding box center [97, 114] width 142 height 13
type input "13kg FARM EXPRESS"
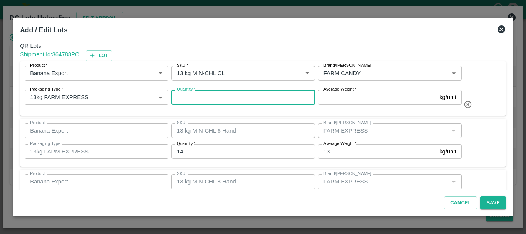
click at [194, 93] on input "Quantity   *" at bounding box center [243, 97] width 144 height 15
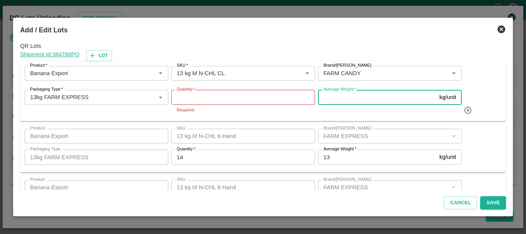
click at [331, 99] on input "Average Weight   *" at bounding box center [377, 97] width 118 height 15
type input "13"
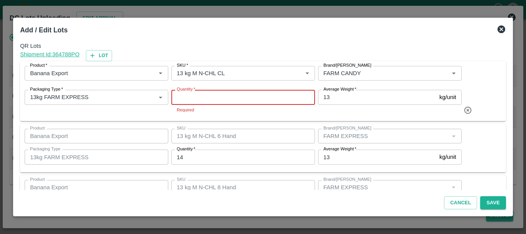
click at [271, 97] on input "Quantity   *" at bounding box center [243, 97] width 144 height 15
click at [262, 95] on input "Quantity   *" at bounding box center [243, 97] width 144 height 15
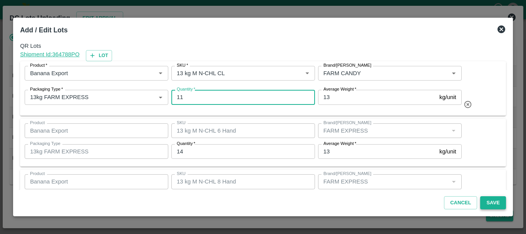
type input "11"
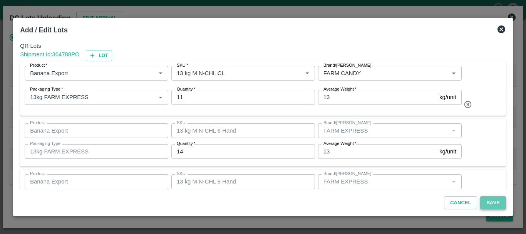
click at [494, 200] on button "Save" at bounding box center [492, 202] width 25 height 13
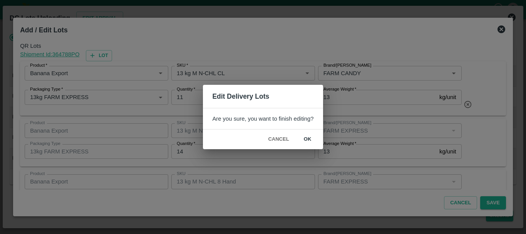
click at [304, 138] on button "ok" at bounding box center [307, 138] width 25 height 13
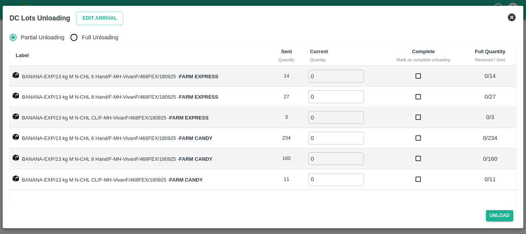
click at [158, 59] on th "Label" at bounding box center [140, 55] width 260 height 21
click at [75, 35] on input "Full Unloading" at bounding box center [73, 37] width 15 height 15
radio input "true"
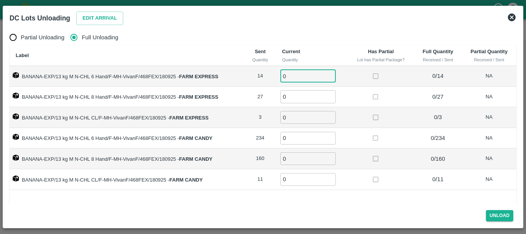
click at [299, 76] on input "0" at bounding box center [307, 76] width 55 height 13
type input "014"
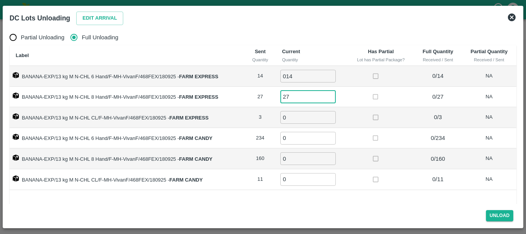
type input "27"
type input "3"
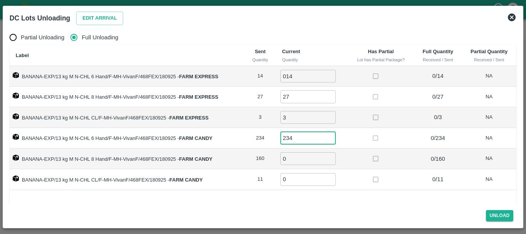
type input "234"
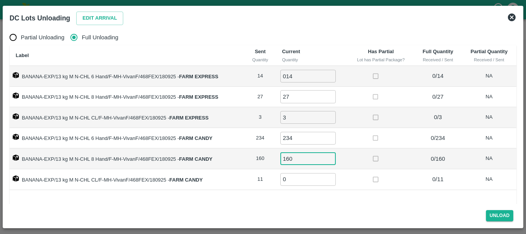
type input "160"
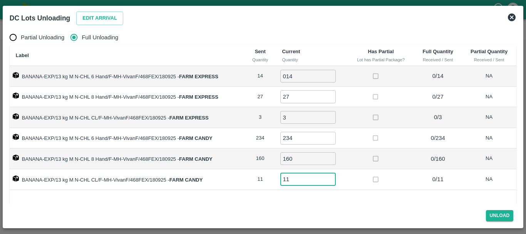
type input "11"
click at [353, 142] on td at bounding box center [381, 138] width 67 height 21
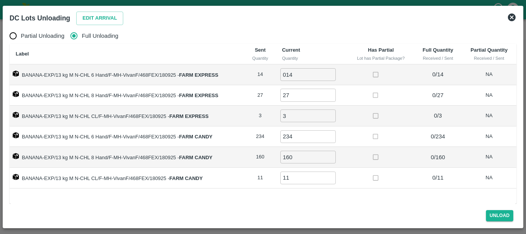
click at [353, 142] on td at bounding box center [381, 136] width 67 height 21
click at [355, 173] on td at bounding box center [381, 177] width 67 height 21
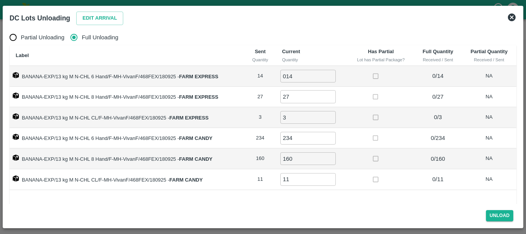
click at [360, 135] on td at bounding box center [381, 138] width 67 height 21
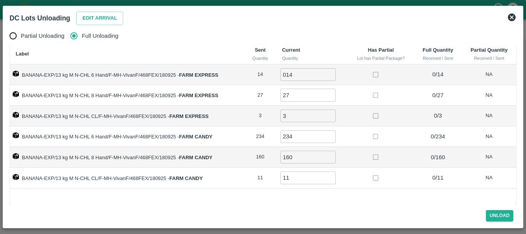
click at [355, 143] on td at bounding box center [381, 136] width 67 height 21
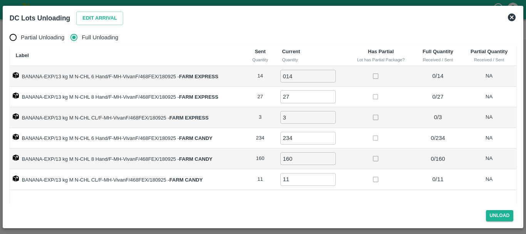
click at [355, 142] on td at bounding box center [381, 138] width 67 height 21
click at [353, 106] on td at bounding box center [381, 97] width 67 height 21
click at [491, 211] on button "Unload" at bounding box center [500, 215] width 28 height 11
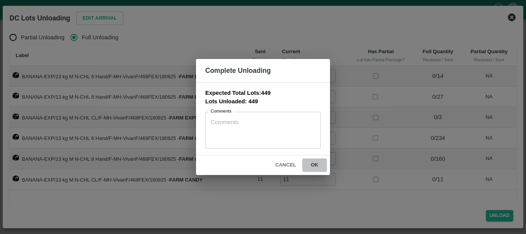
click at [315, 165] on button "ok" at bounding box center [314, 164] width 25 height 13
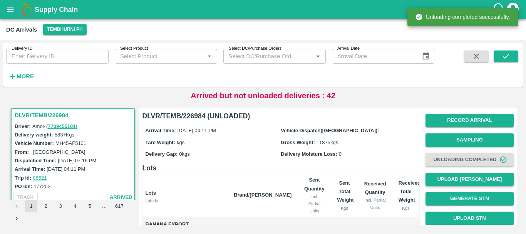
click at [455, 177] on button "Upload Tare Weight" at bounding box center [469, 178] width 88 height 13
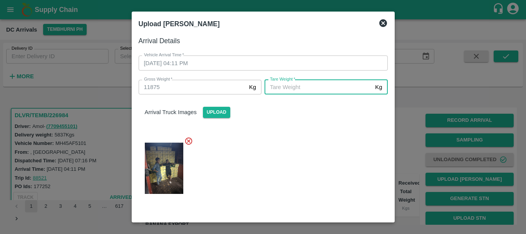
click at [318, 86] on input "Tare Weight   *" at bounding box center [318, 87] width 107 height 15
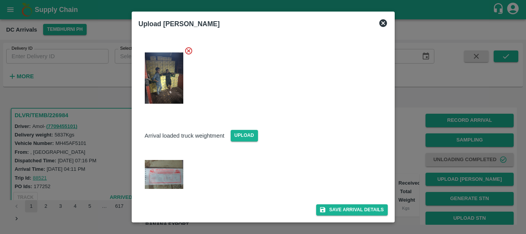
click at [160, 179] on img at bounding box center [164, 174] width 39 height 29
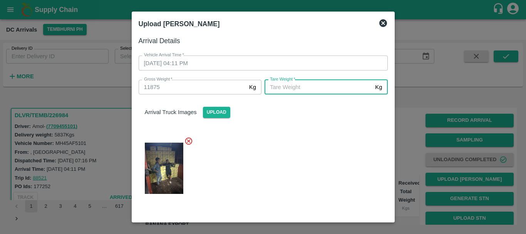
click at [293, 85] on input "Tare Weight   *" at bounding box center [318, 87] width 107 height 15
type input "5520"
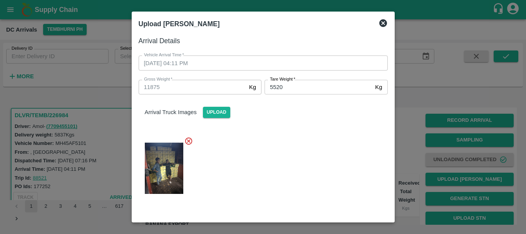
click at [306, 135] on div at bounding box center [259, 165] width 255 height 71
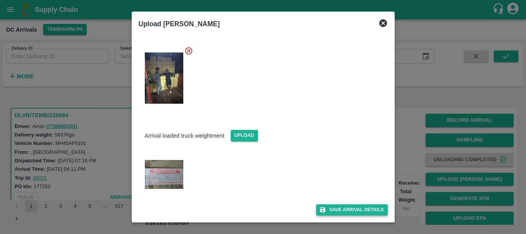
click at [339, 204] on button "Save Arrival Details" at bounding box center [351, 209] width 71 height 11
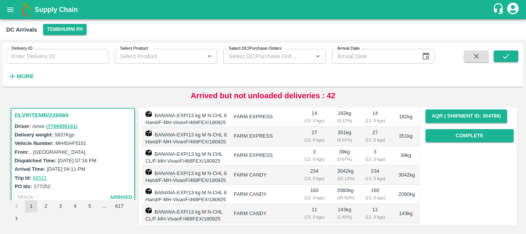
scroll to position [123, 0]
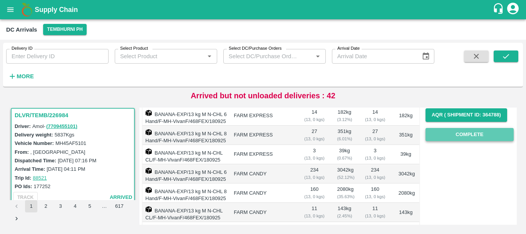
click at [451, 139] on button "Complete" at bounding box center [469, 134] width 88 height 13
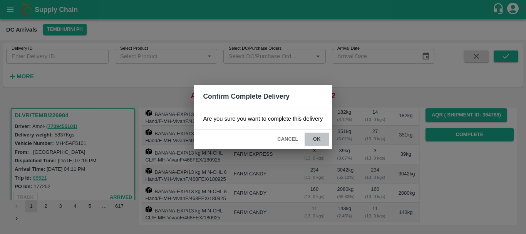
click at [321, 139] on button "ok" at bounding box center [317, 138] width 25 height 13
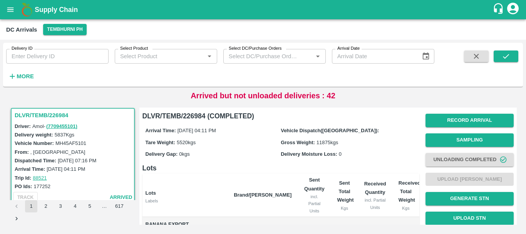
scroll to position [179, 0]
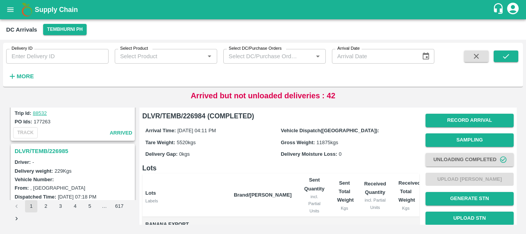
click at [60, 154] on h3 "DLVR/TEMB/226985" at bounding box center [74, 151] width 119 height 10
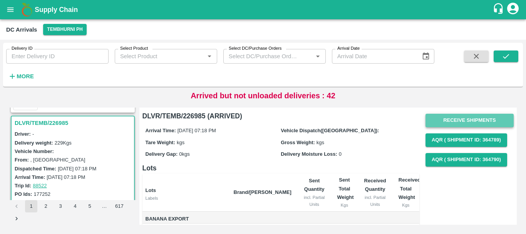
click at [449, 121] on button "Receive Shipments" at bounding box center [469, 120] width 88 height 13
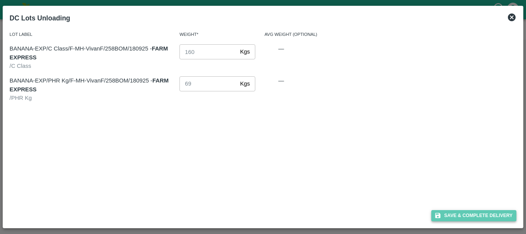
click at [449, 212] on button "Save & Complete Delivery" at bounding box center [473, 215] width 85 height 11
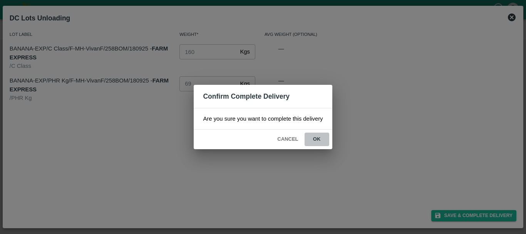
click at [322, 143] on button "ok" at bounding box center [317, 138] width 25 height 13
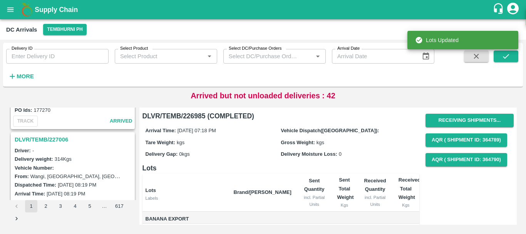
click at [59, 141] on h3 "DLVR/TEMB/227006" at bounding box center [74, 139] width 119 height 10
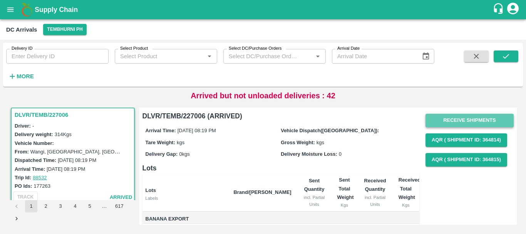
click at [438, 118] on button "Receive Shipments" at bounding box center [469, 120] width 88 height 13
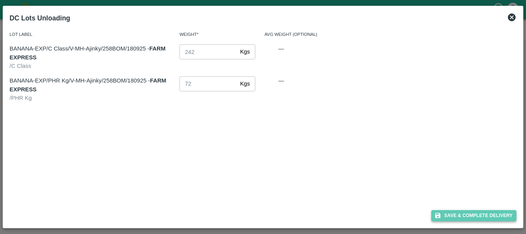
click at [453, 210] on button "Save & Complete Delivery" at bounding box center [473, 215] width 85 height 11
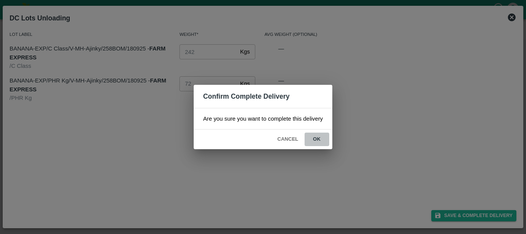
click at [322, 139] on button "ok" at bounding box center [317, 138] width 25 height 13
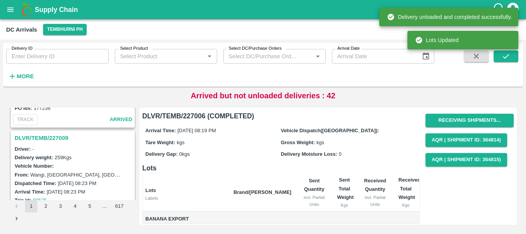
click at [53, 137] on h3 "DLVR/TEMB/227009" at bounding box center [74, 138] width 119 height 10
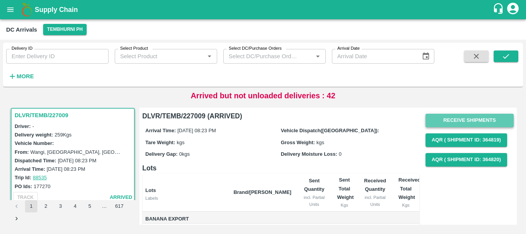
click at [446, 118] on button "Receive Shipments" at bounding box center [469, 120] width 88 height 13
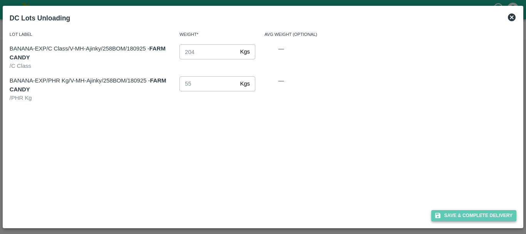
click at [446, 216] on button "Save & Complete Delivery" at bounding box center [473, 215] width 85 height 11
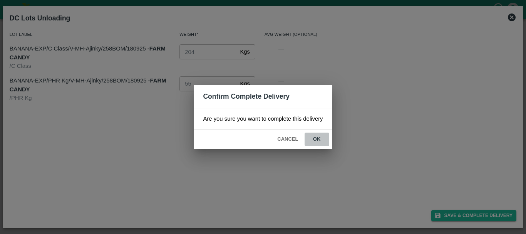
click at [312, 142] on button "ok" at bounding box center [317, 138] width 25 height 13
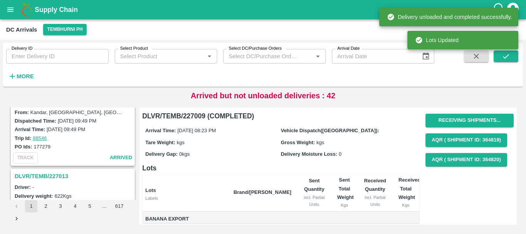
click at [57, 173] on h3 "DLVR/TEMB/227013" at bounding box center [74, 176] width 119 height 10
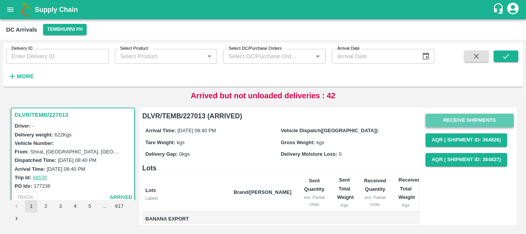
click at [438, 122] on button "Receive Shipments" at bounding box center [469, 120] width 88 height 13
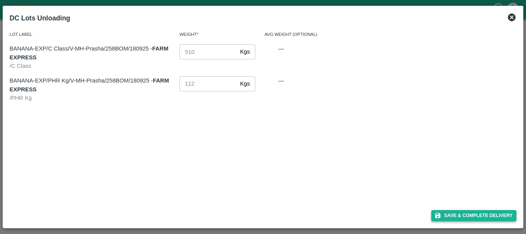
click at [449, 212] on button "Save & Complete Delivery" at bounding box center [473, 215] width 85 height 11
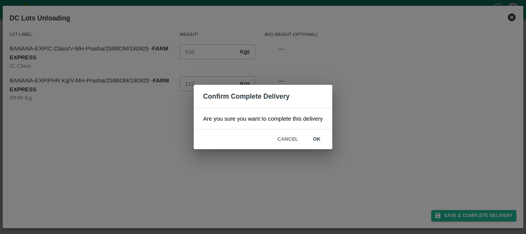
click at [316, 141] on button "ok" at bounding box center [317, 138] width 25 height 13
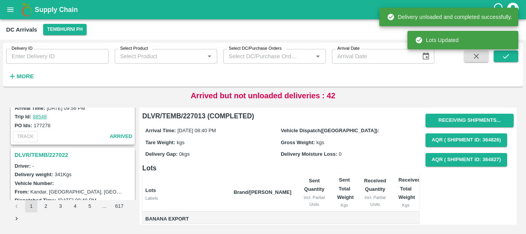
click at [64, 152] on h3 "DLVR/TEMB/227022" at bounding box center [74, 155] width 119 height 10
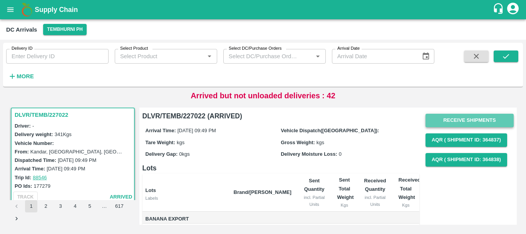
click at [444, 120] on button "Receive Shipments" at bounding box center [469, 120] width 88 height 13
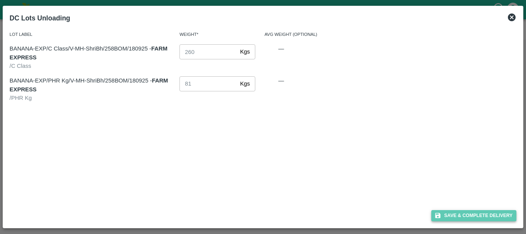
click at [445, 214] on button "Save & Complete Delivery" at bounding box center [473, 215] width 85 height 11
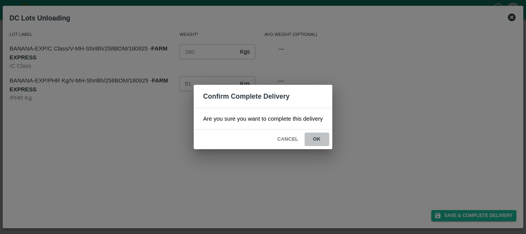
click at [327, 137] on button "ok" at bounding box center [317, 138] width 25 height 13
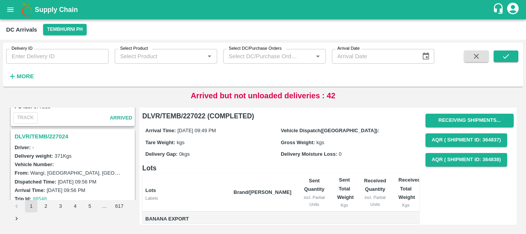
click at [56, 134] on h3 "DLVR/TEMB/227024" at bounding box center [74, 136] width 119 height 10
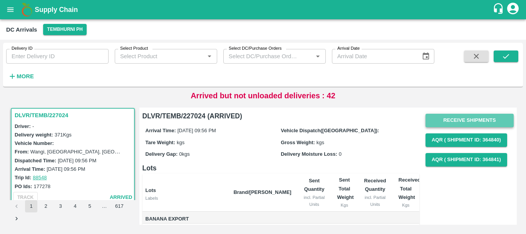
click at [441, 118] on button "Receive Shipments" at bounding box center [469, 120] width 88 height 13
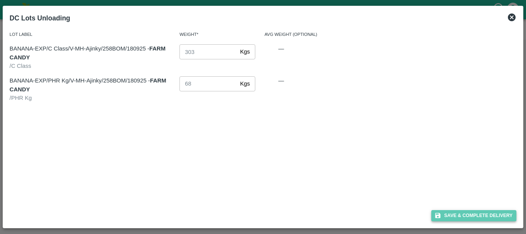
click at [439, 213] on icon "button" at bounding box center [437, 215] width 5 height 5
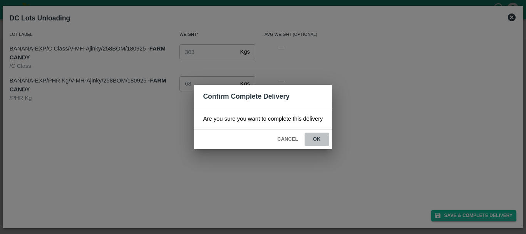
click at [320, 144] on button "ok" at bounding box center [317, 138] width 25 height 13
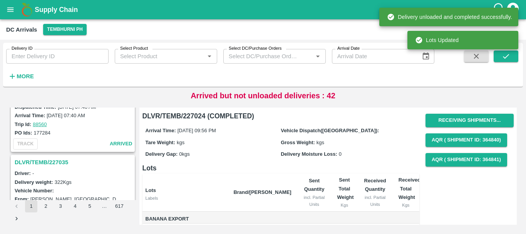
click at [55, 160] on h3 "DLVR/TEMB/227035" at bounding box center [74, 162] width 119 height 10
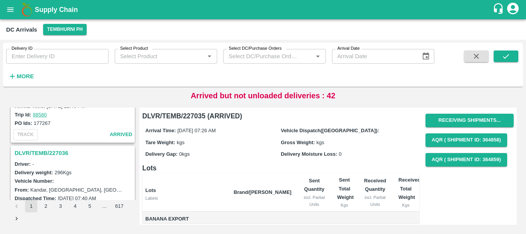
click at [55, 149] on h3 "DLVR/TEMB/227036" at bounding box center [74, 153] width 119 height 10
click at [65, 152] on h3 "DLVR/TEMB/227165" at bounding box center [74, 152] width 119 height 10
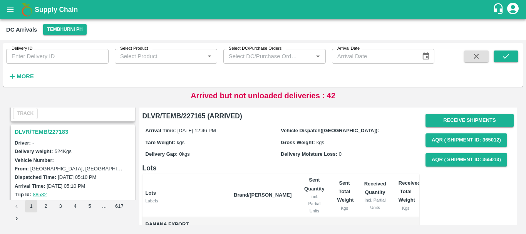
click at [57, 132] on h3 "DLVR/TEMB/227183" at bounding box center [74, 132] width 119 height 10
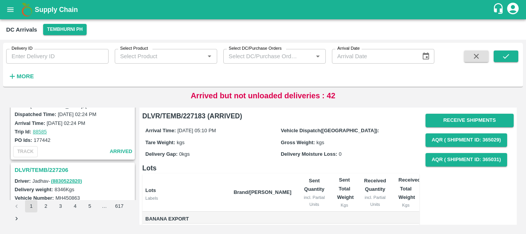
click at [65, 168] on h3 "DLVR/TEMB/227206" at bounding box center [74, 170] width 119 height 10
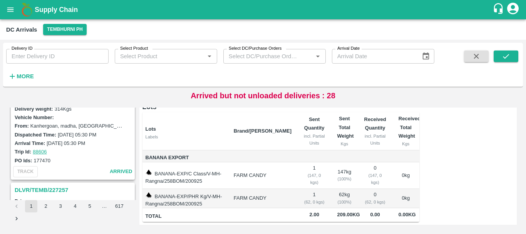
scroll to position [2426, 0]
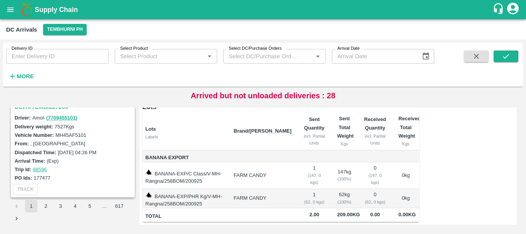
click at [50, 204] on button "2" at bounding box center [46, 206] width 12 height 12
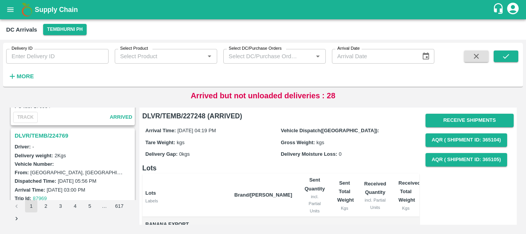
scroll to position [1290, 0]
click at [52, 137] on h3 "DLVR/TEMB/224769" at bounding box center [74, 136] width 119 height 10
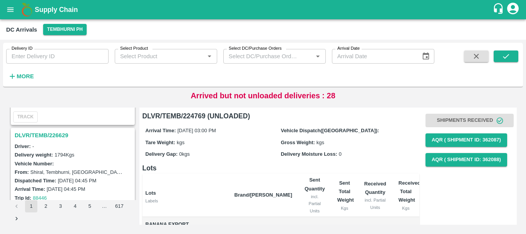
scroll to position [1189, 0]
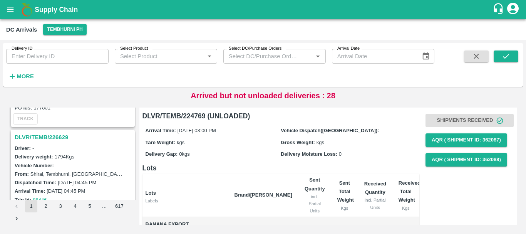
click at [54, 134] on h3 "DLVR/TEMB/226629" at bounding box center [74, 137] width 119 height 10
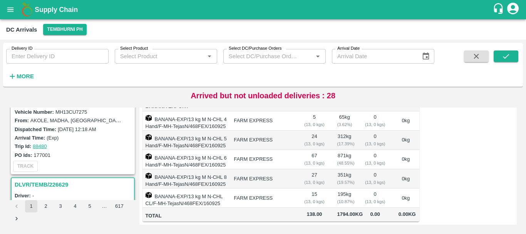
scroll to position [1110, 0]
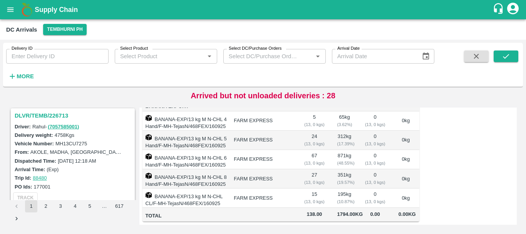
click at [53, 115] on h3 "DLVR/TEMB/226713" at bounding box center [74, 116] width 119 height 10
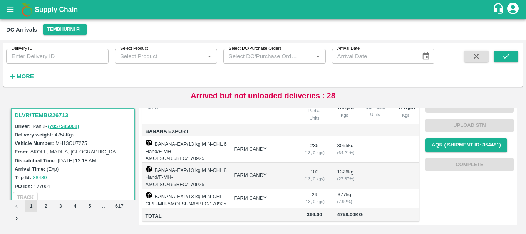
scroll to position [107, 0]
click at [331, 189] on td "377 kg ( 7.92 %)" at bounding box center [344, 198] width 27 height 19
click at [367, 162] on td at bounding box center [375, 175] width 34 height 26
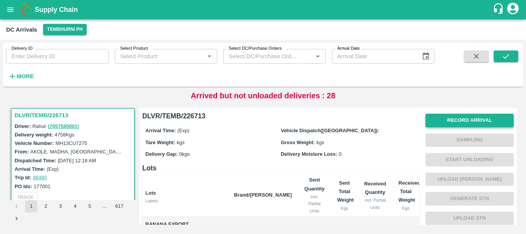
click at [441, 120] on button "Record Arrival" at bounding box center [469, 120] width 88 height 13
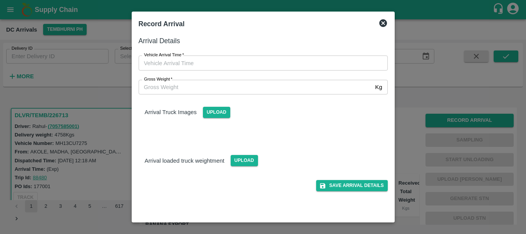
type input "DD/MM/YYYY hh:mm aa"
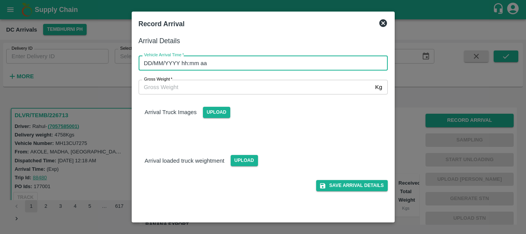
click at [277, 66] on input "DD/MM/YYYY hh:mm aa" at bounding box center [261, 62] width 244 height 15
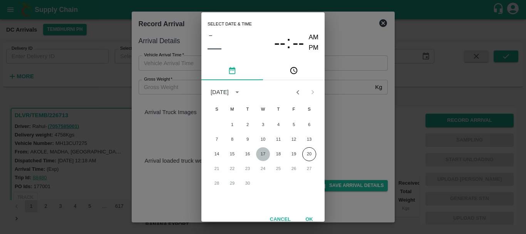
click at [262, 152] on button "17" at bounding box center [263, 154] width 14 height 14
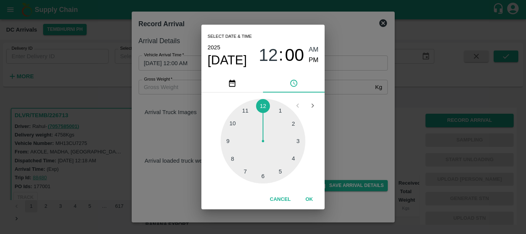
click at [282, 170] on div at bounding box center [263, 141] width 85 height 85
click at [293, 125] on div at bounding box center [263, 141] width 85 height 85
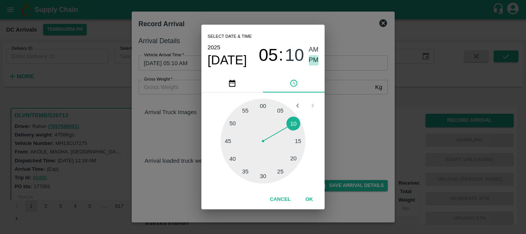
click at [315, 59] on span "PM" at bounding box center [314, 60] width 10 height 10
type input "17/09/2025 05:10 PM"
click at [356, 102] on div "Select date & time 2025 Sep 17 05 : 10 AM PM 05 10 15 20 25 30 35 40 45 50 55 0…" at bounding box center [263, 117] width 526 height 234
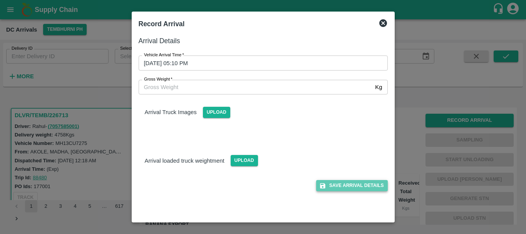
click at [330, 184] on button "Save Arrival Details" at bounding box center [351, 185] width 71 height 11
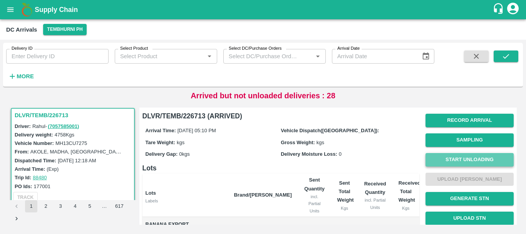
click at [451, 160] on button "Start Unloading" at bounding box center [469, 159] width 88 height 13
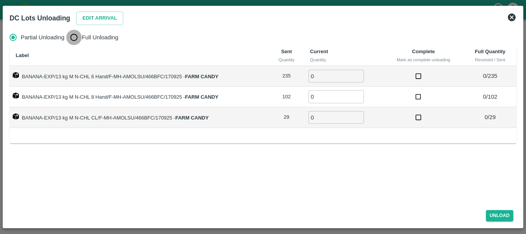
click at [75, 39] on input "Full Unloading" at bounding box center [73, 37] width 15 height 15
radio input "true"
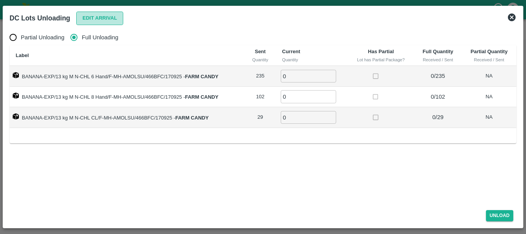
click at [111, 20] on button "Edit Arrival" at bounding box center [99, 18] width 47 height 13
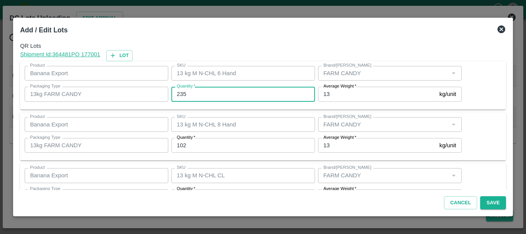
click at [209, 93] on input "235" at bounding box center [243, 94] width 144 height 15
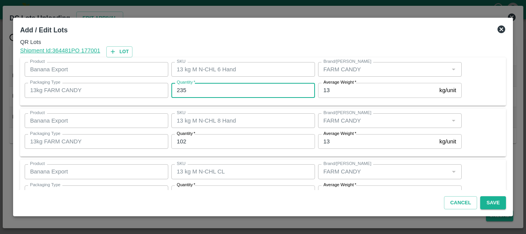
scroll to position [4, 0]
click at [213, 88] on input "235" at bounding box center [243, 89] width 144 height 15
type input "2"
type input "233"
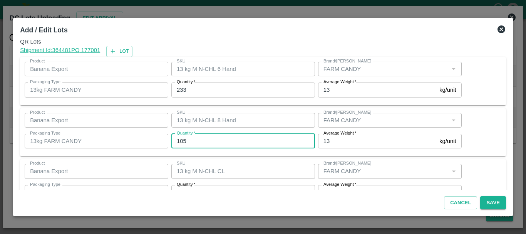
type input "105"
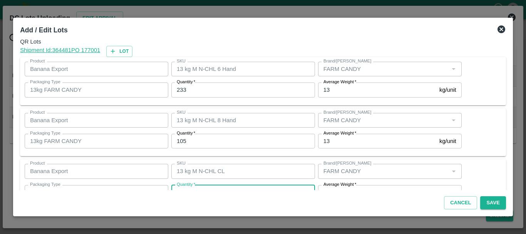
scroll to position [14, 0]
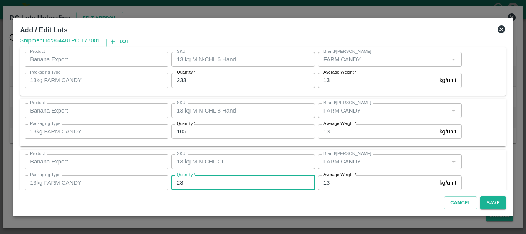
type input "28"
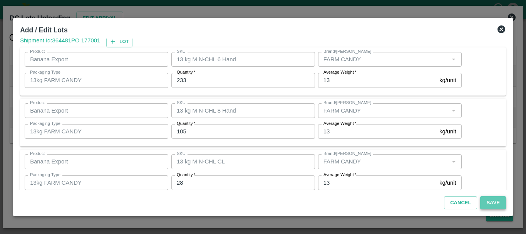
click at [492, 201] on button "Save" at bounding box center [492, 202] width 25 height 13
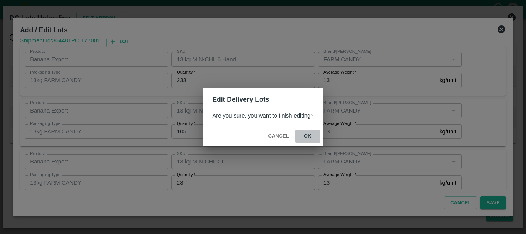
click at [306, 137] on button "ok" at bounding box center [307, 135] width 25 height 13
radio input "true"
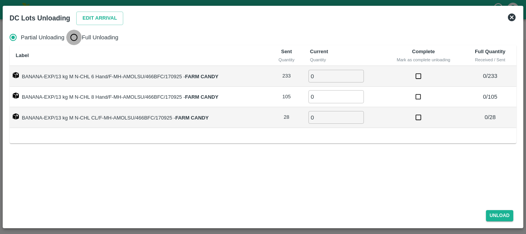
click at [69, 36] on input "Full Unloading" at bounding box center [73, 37] width 15 height 15
radio input "true"
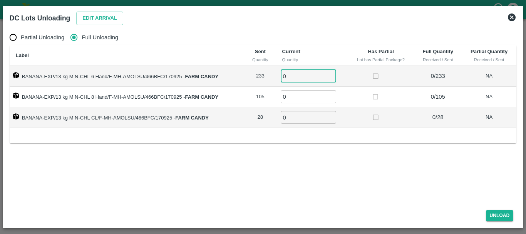
click at [313, 75] on input "0" at bounding box center [308, 76] width 55 height 13
type input "0233"
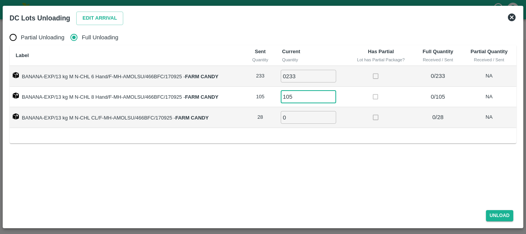
type input "105"
type input "28"
click at [500, 210] on button "Unload" at bounding box center [500, 215] width 28 height 11
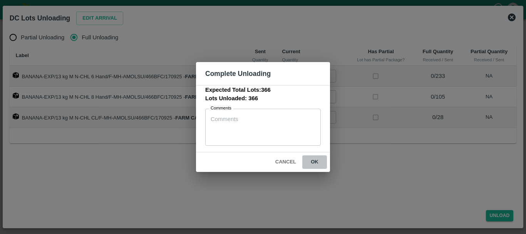
click at [311, 162] on button "ok" at bounding box center [314, 161] width 25 height 13
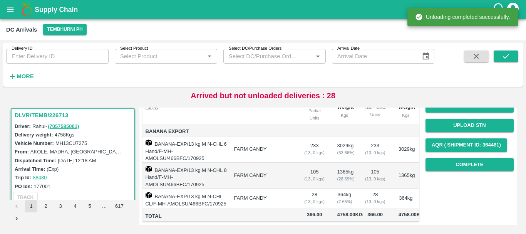
scroll to position [0, 0]
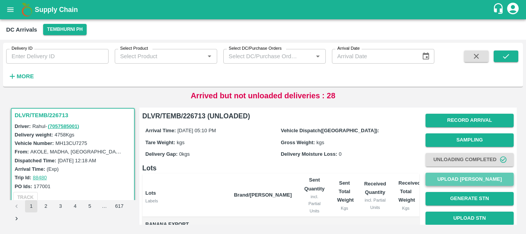
click at [470, 177] on button "Upload Tare Weight" at bounding box center [469, 178] width 88 height 13
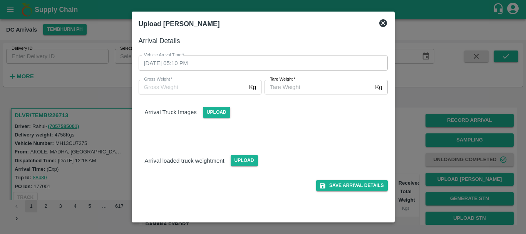
click at [414, 127] on div at bounding box center [263, 117] width 526 height 234
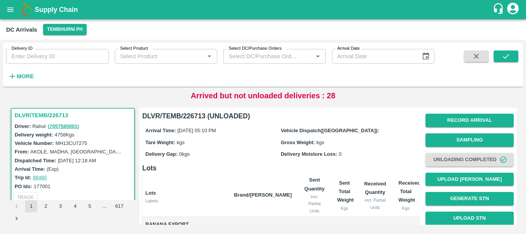
scroll to position [1193, 0]
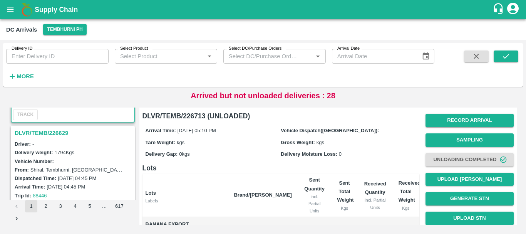
click at [53, 135] on h3 "DLVR/TEMB/226629" at bounding box center [74, 133] width 119 height 10
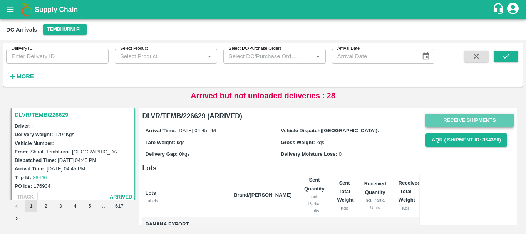
click at [447, 120] on button "Receive Shipments" at bounding box center [469, 120] width 88 height 13
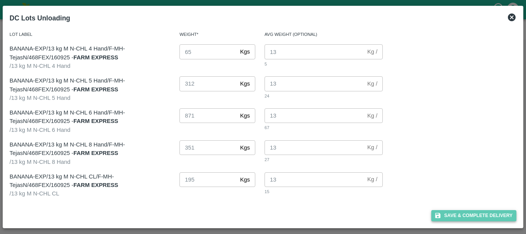
click at [447, 213] on button "Save & Complete Delivery" at bounding box center [473, 215] width 85 height 11
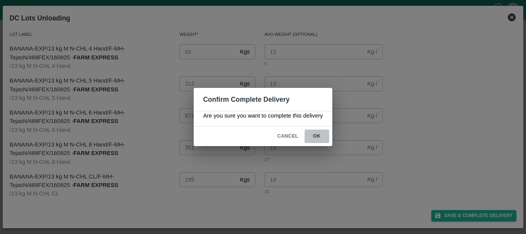
click at [318, 138] on button "ok" at bounding box center [317, 135] width 25 height 13
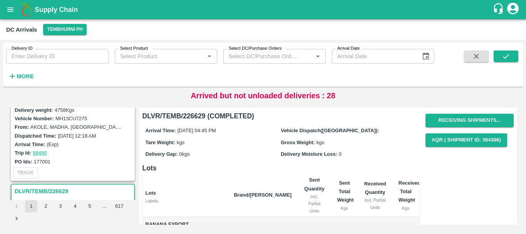
scroll to position [1102, 0]
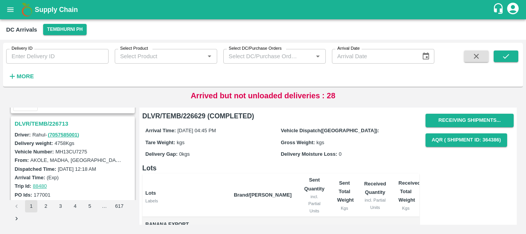
click at [57, 124] on h3 "DLVR/TEMB/226713" at bounding box center [74, 124] width 119 height 10
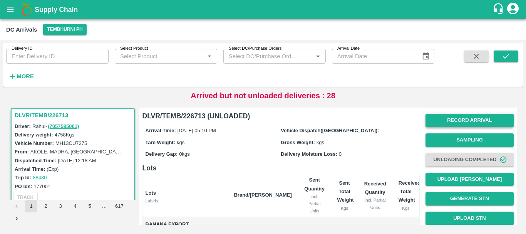
click at [448, 122] on button "Record Arrival" at bounding box center [469, 120] width 88 height 13
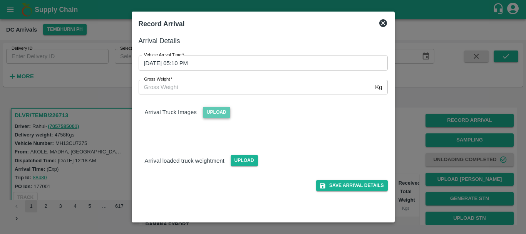
click at [218, 111] on span "Upload" at bounding box center [216, 112] width 27 height 11
click at [0, 0] on input "Upload" at bounding box center [0, 0] width 0 height 0
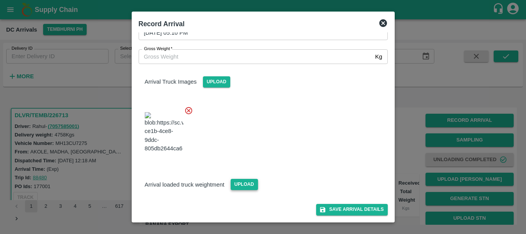
drag, startPoint x: 235, startPoint y: 177, endPoint x: 238, endPoint y: 181, distance: 5.0
click at [238, 181] on div "Upload" at bounding box center [240, 180] width 33 height 17
click at [238, 181] on span "Upload" at bounding box center [244, 184] width 27 height 11
click at [0, 0] on input "Upload" at bounding box center [0, 0] width 0 height 0
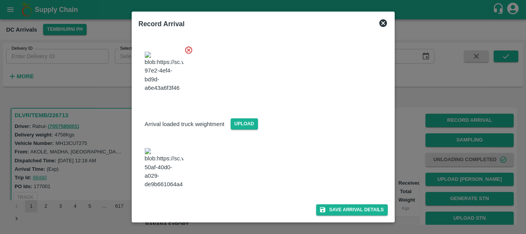
click at [175, 176] on img at bounding box center [164, 168] width 39 height 40
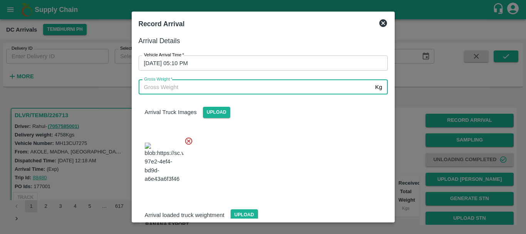
click at [192, 84] on input "Gross Weight   *" at bounding box center [256, 87] width 234 height 15
type input "10300"
click at [265, 152] on div at bounding box center [259, 160] width 255 height 60
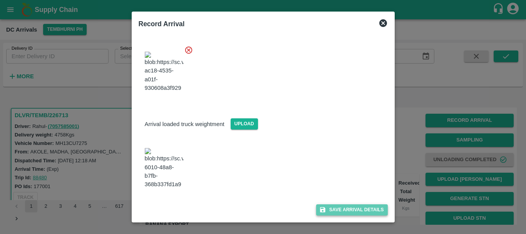
click at [336, 208] on button "Save Arrival Details" at bounding box center [351, 209] width 71 height 11
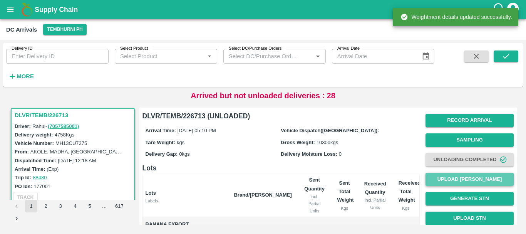
click at [442, 182] on button "Upload Tare Weight" at bounding box center [469, 178] width 88 height 13
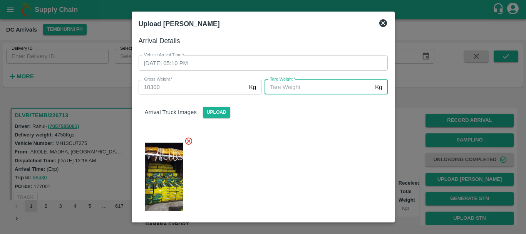
click at [315, 91] on input "Tare Weight   *" at bounding box center [318, 87] width 107 height 15
type input "5070"
click at [320, 162] on div at bounding box center [259, 174] width 255 height 89
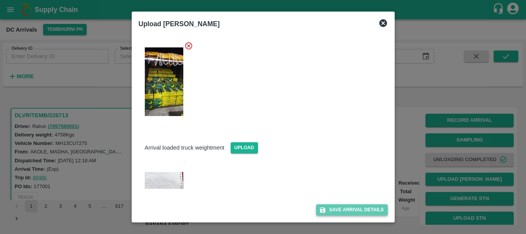
click at [341, 211] on button "Save Arrival Details" at bounding box center [351, 209] width 71 height 11
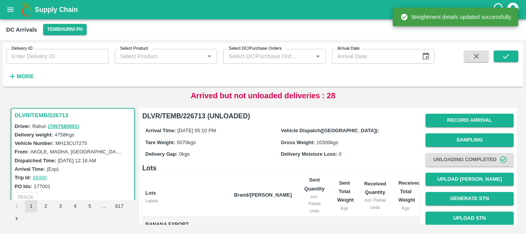
scroll to position [107, 0]
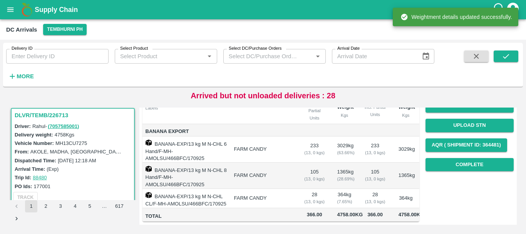
click at [360, 189] on td "28 ( 13, 0 kgs)" at bounding box center [375, 198] width 34 height 19
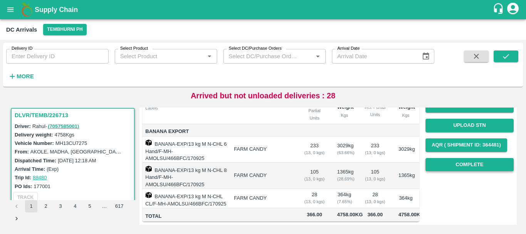
click at [444, 158] on button "Complete" at bounding box center [469, 164] width 88 height 13
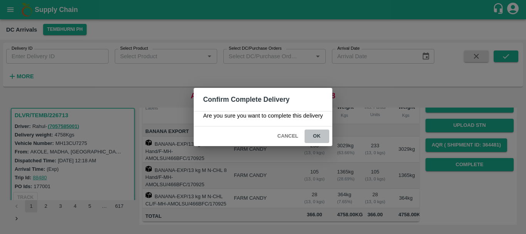
click at [317, 136] on button "ok" at bounding box center [317, 135] width 25 height 13
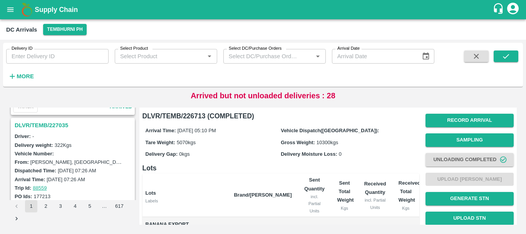
click at [48, 123] on h3 "DLVR/TEMB/227035" at bounding box center [74, 125] width 119 height 10
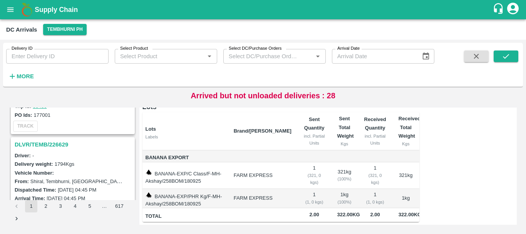
click at [58, 146] on h3 "DLVR/TEMB/226629" at bounding box center [74, 144] width 119 height 10
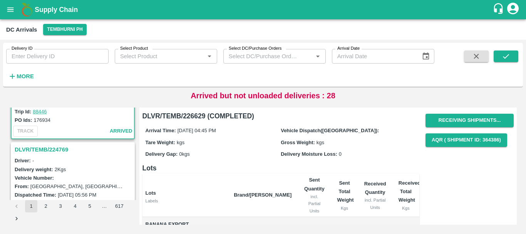
click at [57, 148] on h3 "DLVR/TEMB/224769" at bounding box center [74, 149] width 119 height 10
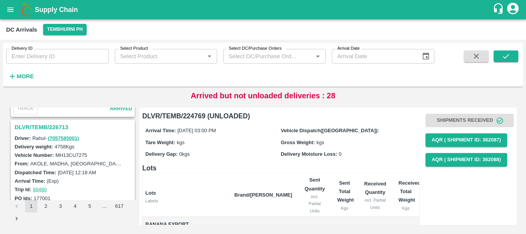
click at [63, 128] on h3 "DLVR/TEMB/226713" at bounding box center [74, 127] width 119 height 10
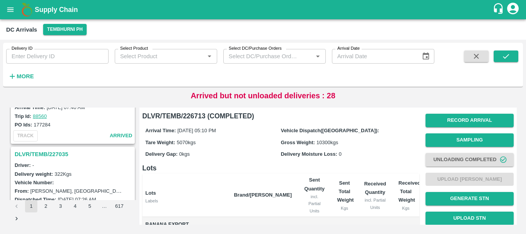
click at [54, 152] on h3 "DLVR/TEMB/227035" at bounding box center [74, 154] width 119 height 10
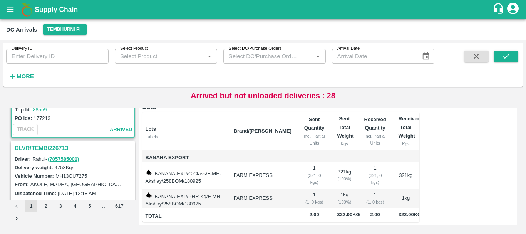
click at [53, 145] on h3 "DLVR/TEMB/226713" at bounding box center [74, 148] width 119 height 10
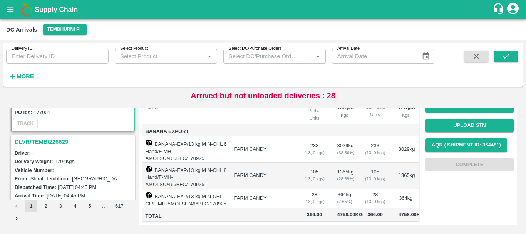
click at [51, 144] on h3 "DLVR/TEMB/226629" at bounding box center [74, 142] width 119 height 10
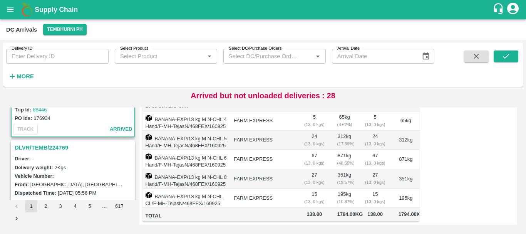
click at [42, 147] on h3 "DLVR/TEMB/224769" at bounding box center [74, 147] width 119 height 10
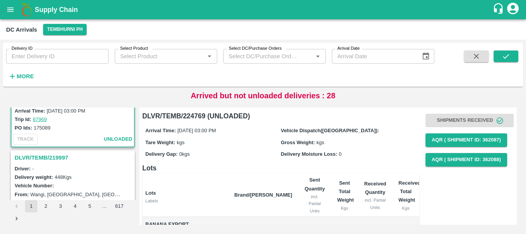
click at [60, 158] on h3 "DLVR/TEMB/219997" at bounding box center [74, 157] width 119 height 10
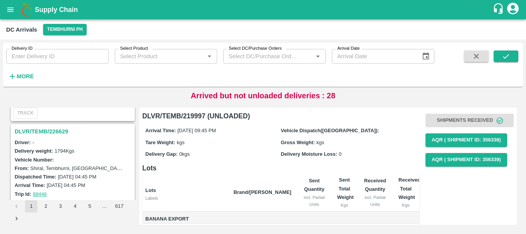
click at [47, 133] on h3 "DLVR/TEMB/226629" at bounding box center [74, 131] width 119 height 10
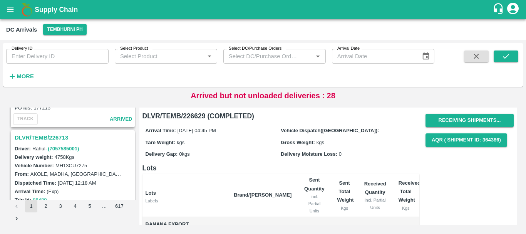
drag, startPoint x: 57, startPoint y: 135, endPoint x: 207, endPoint y: 156, distance: 151.2
click at [57, 135] on h3 "DLVR/TEMB/226713" at bounding box center [74, 137] width 119 height 10
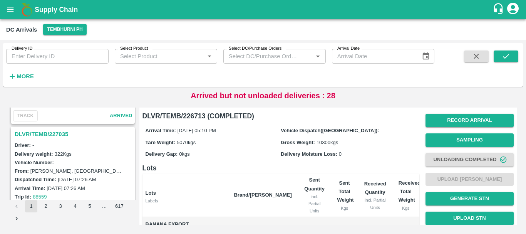
click at [55, 135] on h3 "DLVR/TEMB/227035" at bounding box center [74, 134] width 119 height 10
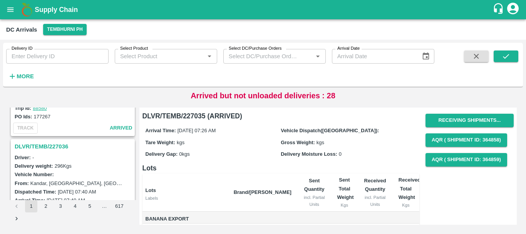
click at [62, 145] on h3 "DLVR/TEMB/227036" at bounding box center [74, 146] width 119 height 10
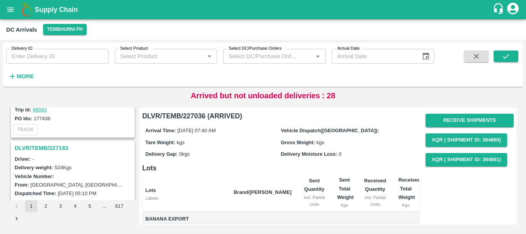
drag, startPoint x: 61, startPoint y: 142, endPoint x: 58, endPoint y: 147, distance: 5.7
click at [58, 147] on div "DLVR/TEMB/227183" at bounding box center [73, 147] width 122 height 13
click at [48, 147] on h3 "DLVR/TEMB/227183" at bounding box center [74, 148] width 119 height 10
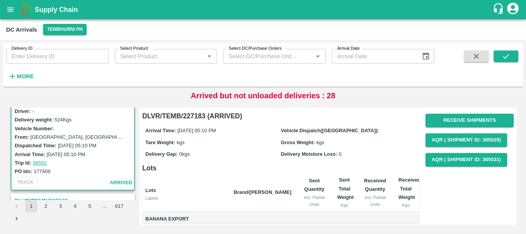
click at [98, 159] on div "Trip Id: 88582" at bounding box center [74, 162] width 119 height 8
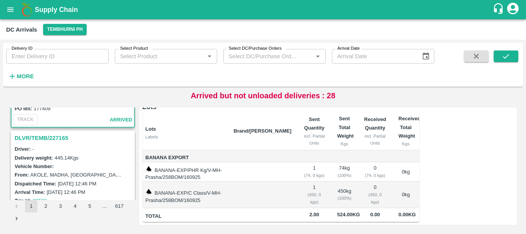
click at [56, 133] on h3 "DLVR/TEMB/227165" at bounding box center [74, 138] width 119 height 10
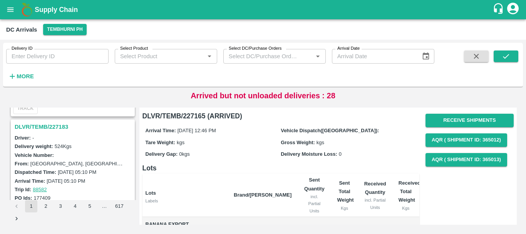
click at [59, 128] on h3 "DLVR/TEMB/227183" at bounding box center [74, 127] width 119 height 10
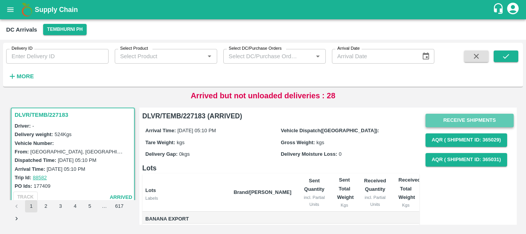
click at [457, 114] on button "Receive Shipments" at bounding box center [469, 120] width 88 height 13
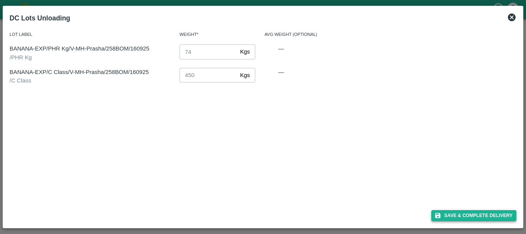
click at [460, 216] on button "Save & Complete Delivery" at bounding box center [473, 215] width 85 height 11
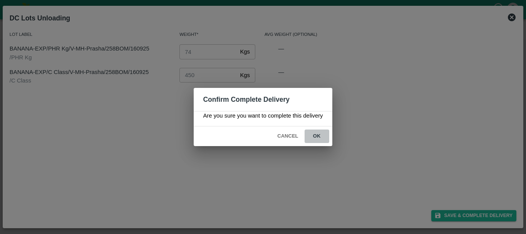
click at [319, 136] on button "ok" at bounding box center [317, 135] width 25 height 13
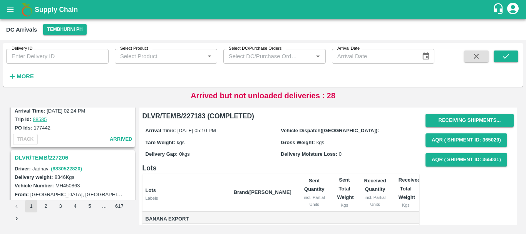
click at [57, 156] on h3 "DLVR/TEMB/227206" at bounding box center [74, 157] width 119 height 10
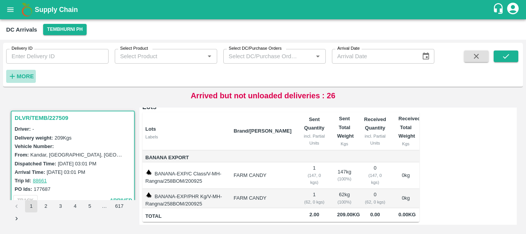
click at [19, 78] on strong "More" at bounding box center [25, 76] width 17 height 6
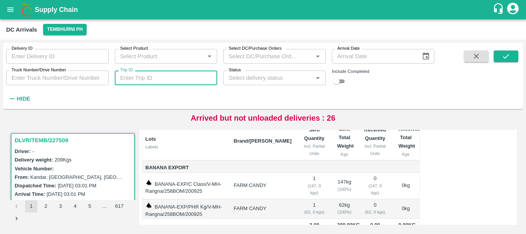
click at [159, 74] on input "Trip ID" at bounding box center [166, 77] width 102 height 15
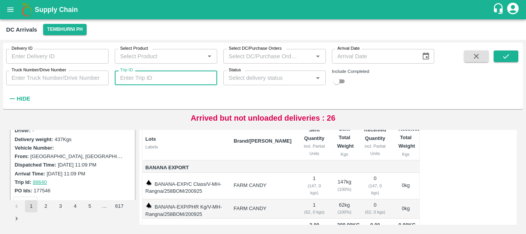
scroll to position [625, 0]
type input "88529"
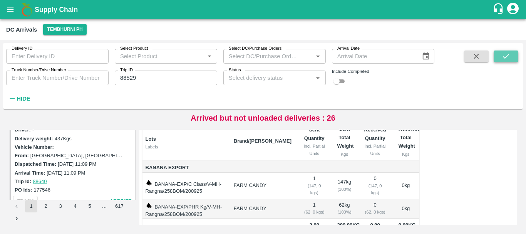
click at [513, 53] on button "submit" at bounding box center [506, 56] width 25 height 12
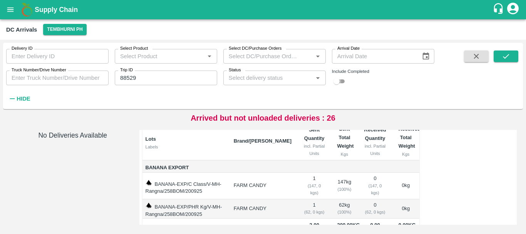
click at [344, 83] on input "checkbox" at bounding box center [337, 81] width 28 height 9
checkbox input "true"
click at [315, 80] on icon "Open" at bounding box center [317, 78] width 8 height 8
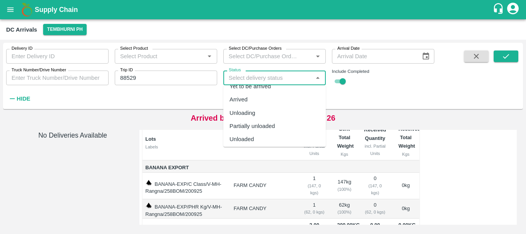
scroll to position [24, 0]
click at [252, 137] on div "Completed" at bounding box center [243, 136] width 28 height 8
type input "Completed"
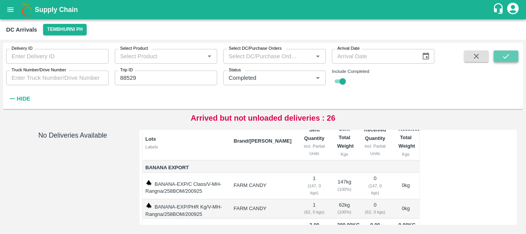
click at [502, 56] on icon "submit" at bounding box center [506, 56] width 8 height 8
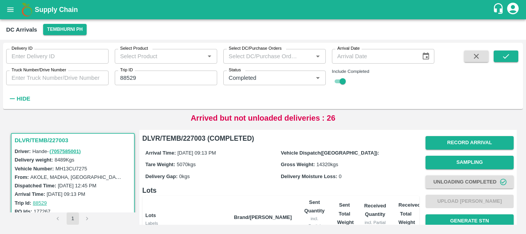
scroll to position [254, 0]
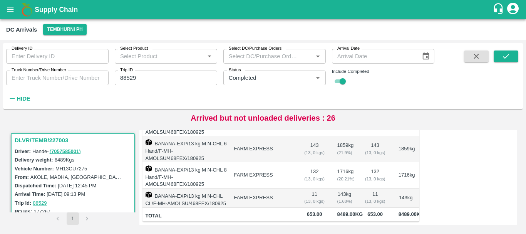
click at [291, 188] on td "FARM EXPRESS" at bounding box center [263, 197] width 70 height 19
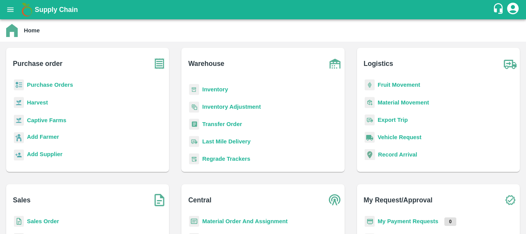
click at [223, 119] on div "Transfer Order" at bounding box center [263, 127] width 151 height 17
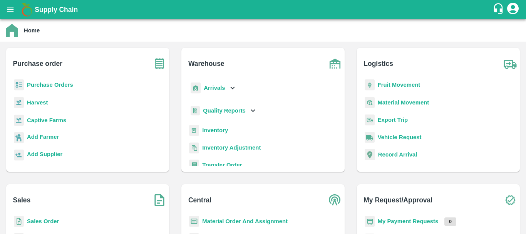
click at [114, 117] on div "Captive Farms" at bounding box center [87, 123] width 151 height 18
